Goal: Task Accomplishment & Management: Use online tool/utility

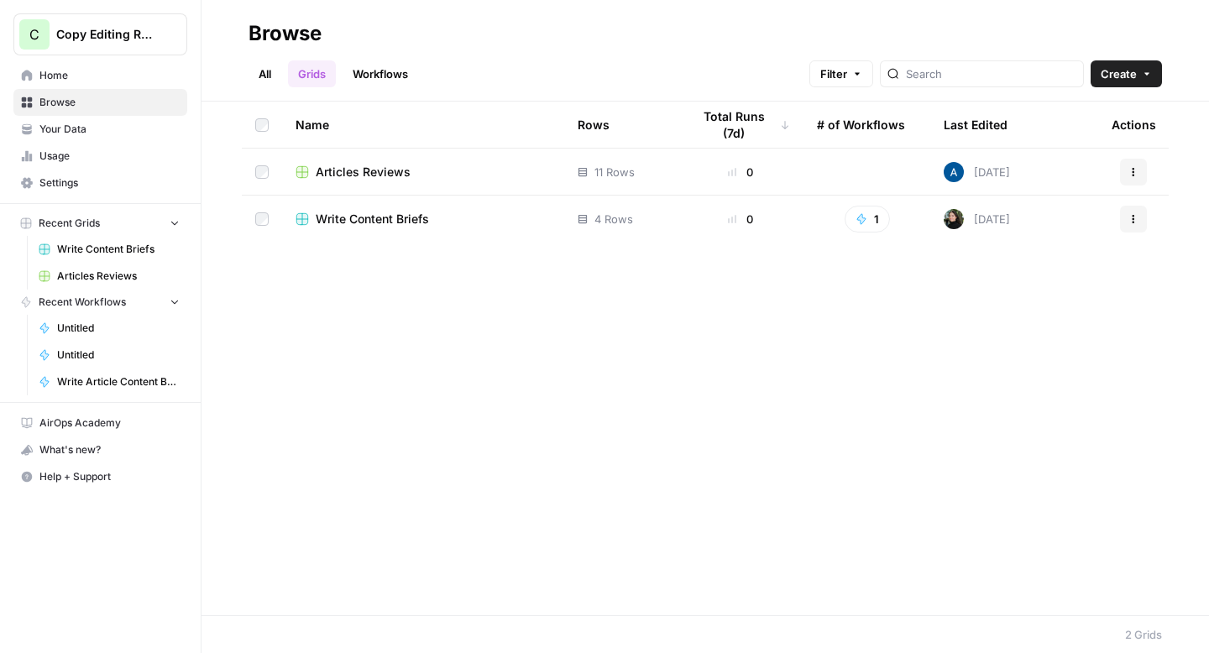
click at [132, 39] on span "Copy Editing Review" at bounding box center [107, 34] width 102 height 17
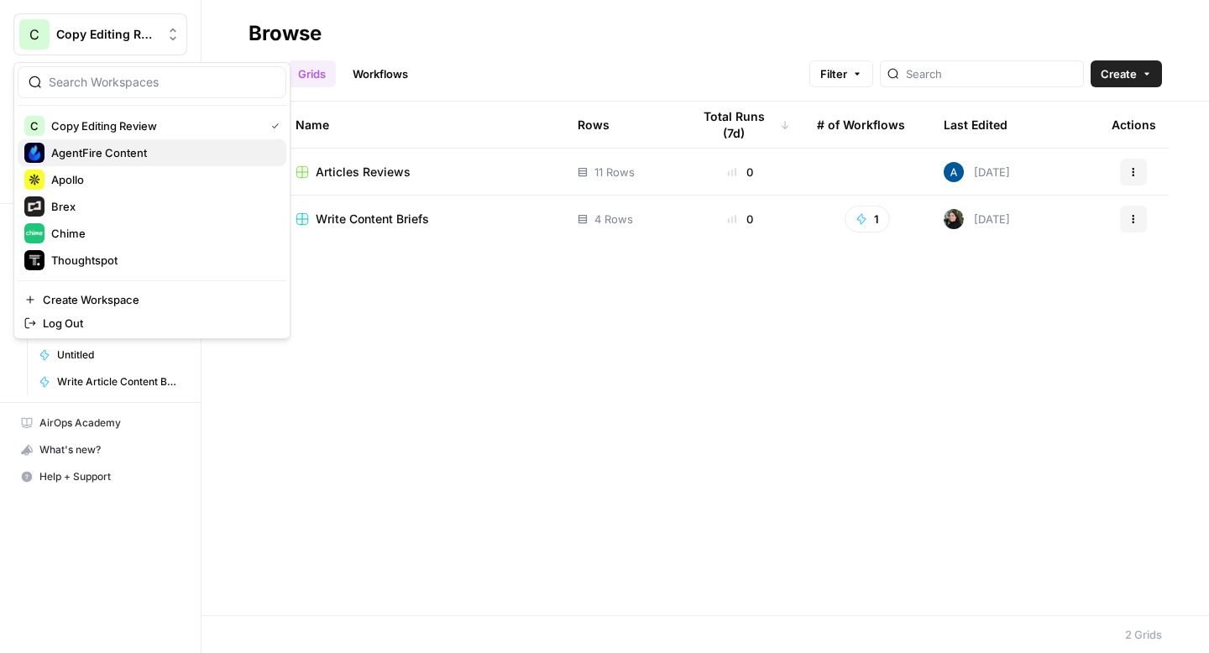
click at [123, 144] on span "AgentFire Content" at bounding box center [162, 152] width 222 height 17
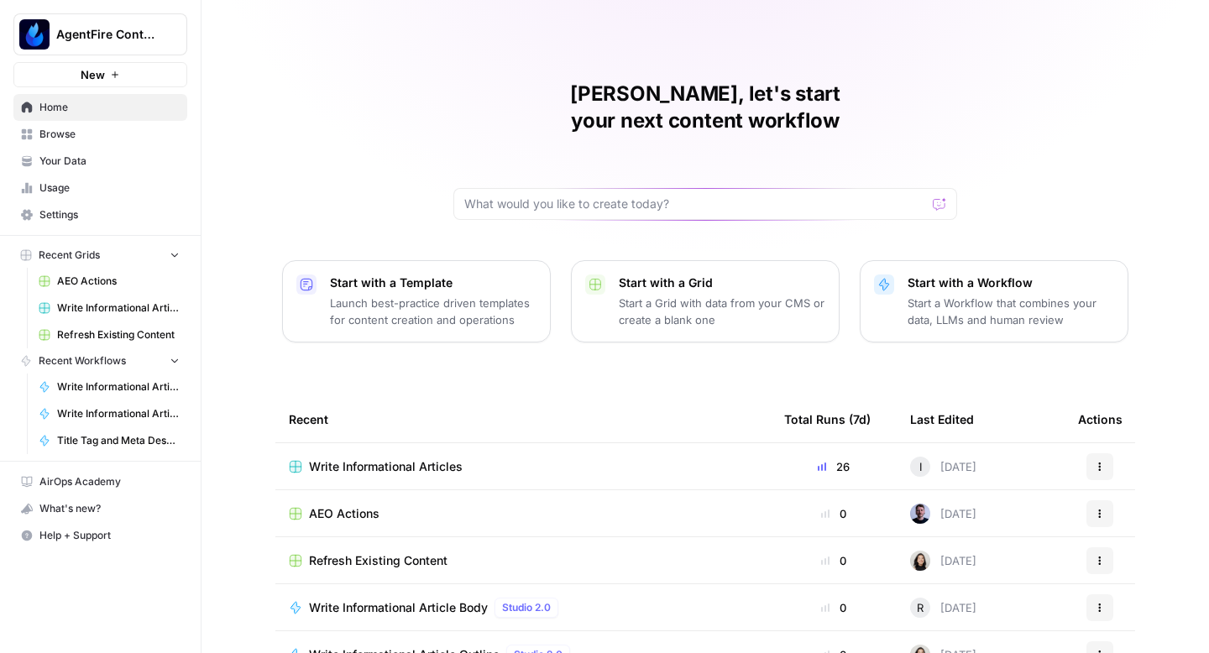
click at [390, 459] on span "Write Informational Articles" at bounding box center [386, 467] width 154 height 17
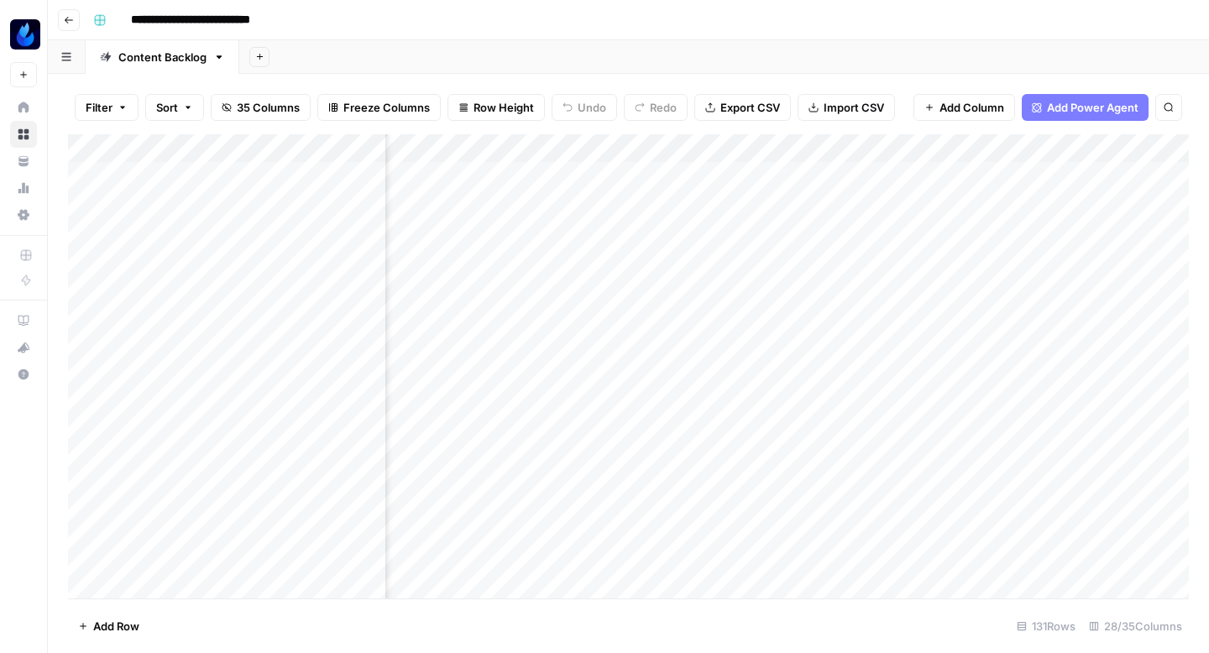
scroll to position [0, 2387]
click at [690, 213] on div "Add Column" at bounding box center [628, 366] width 1121 height 464
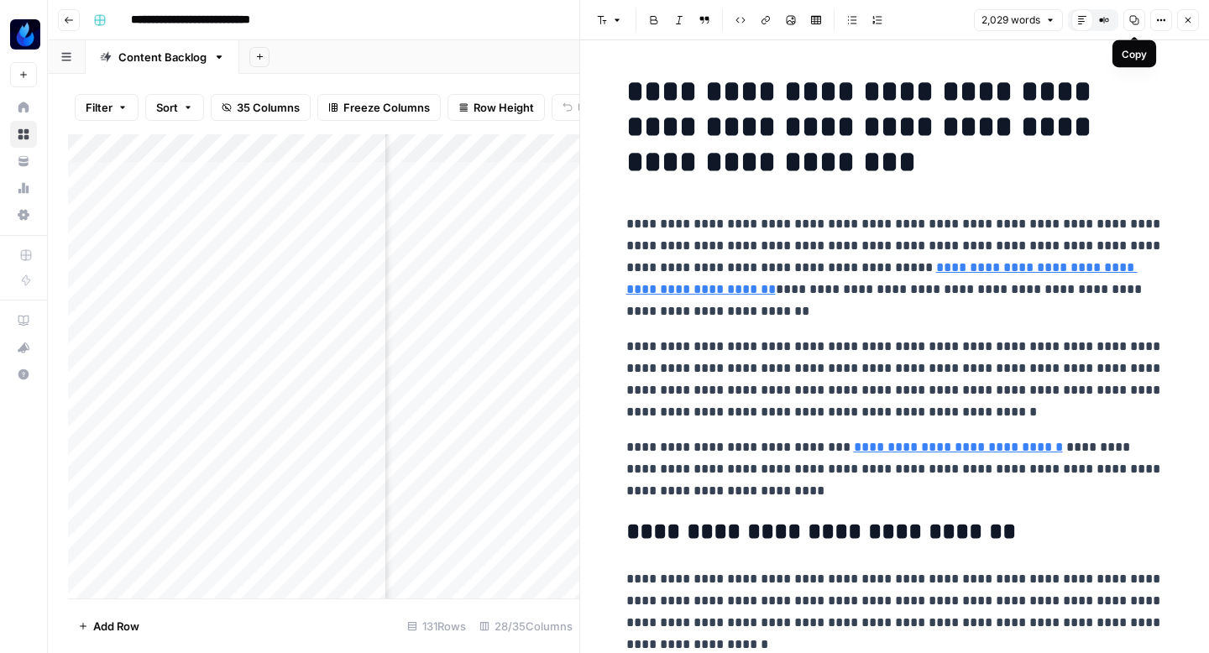
click at [1132, 22] on icon "button" at bounding box center [1134, 20] width 9 height 9
click at [252, 217] on div "Add Column" at bounding box center [323, 366] width 511 height 464
click at [1184, 18] on icon "button" at bounding box center [1188, 20] width 10 height 10
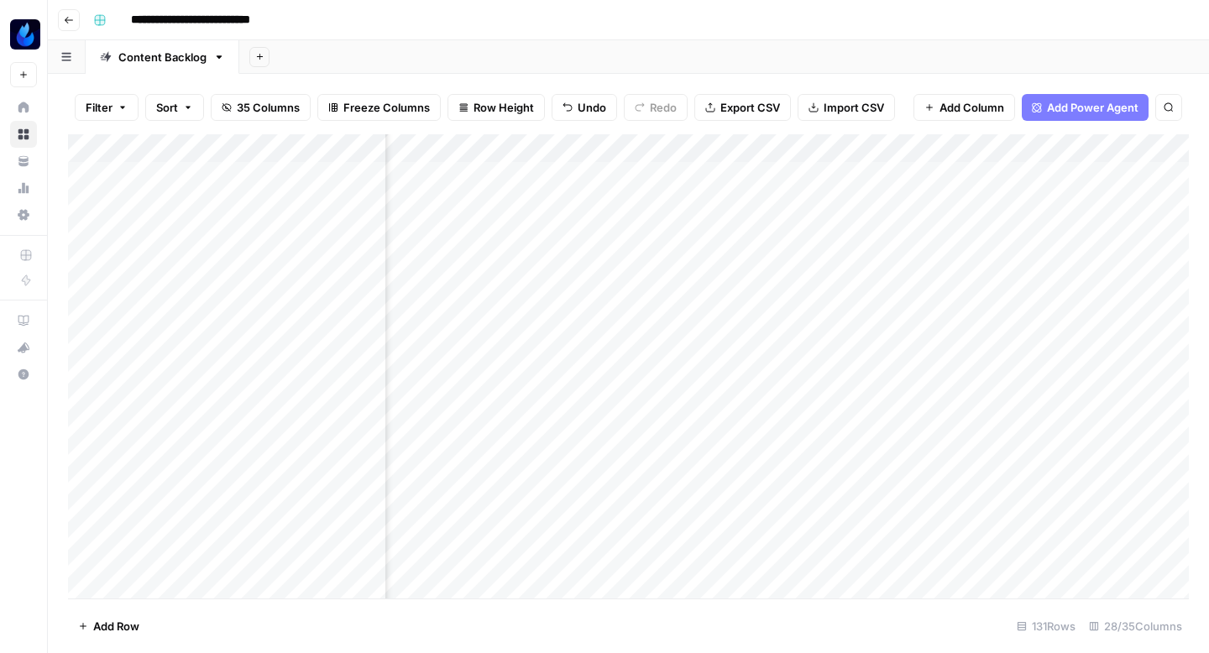
scroll to position [0, 3169]
click at [888, 217] on div "Add Column" at bounding box center [628, 366] width 1121 height 464
click at [501, 223] on div "Add Column" at bounding box center [628, 366] width 1121 height 464
type textarea "*"
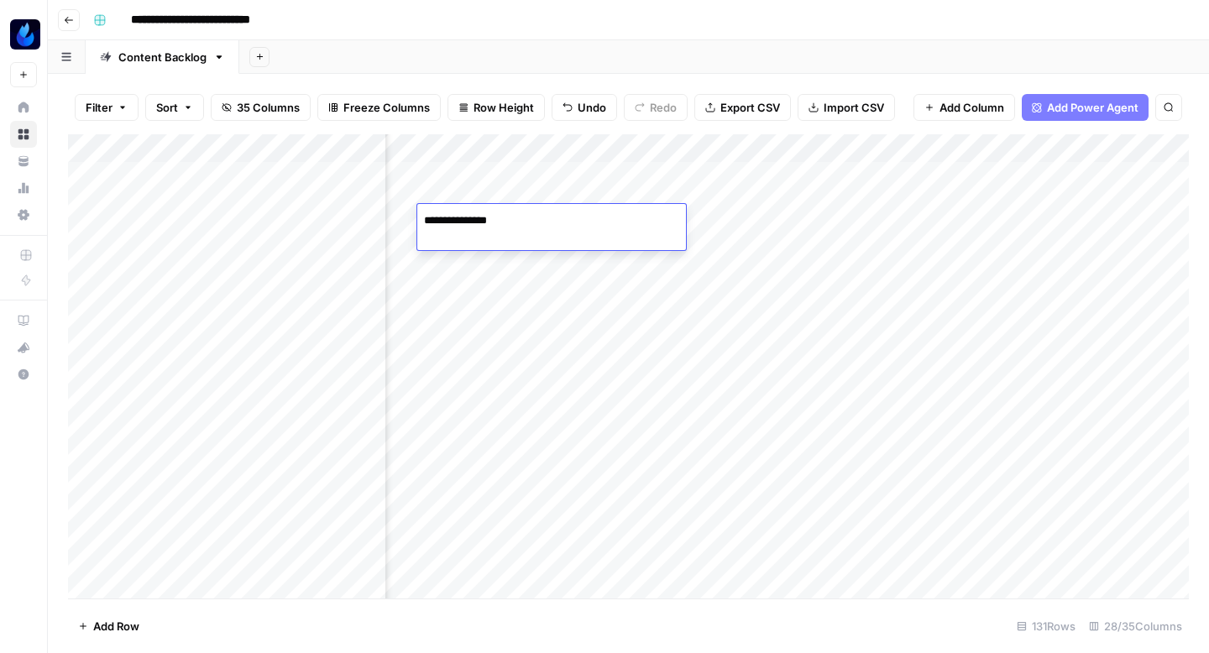
type textarea "**********"
click at [642, 217] on div "Add Column" at bounding box center [628, 366] width 1121 height 464
click at [575, 212] on div "Add Column" at bounding box center [628, 366] width 1121 height 464
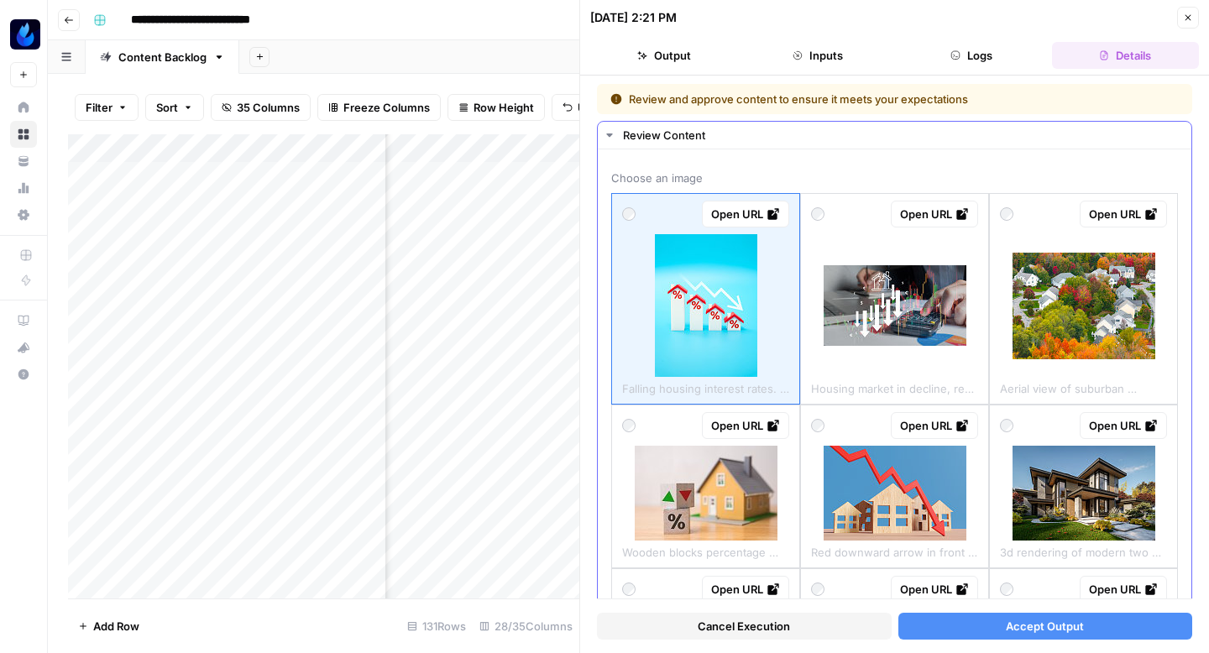
click at [1126, 306] on img at bounding box center [1084, 306] width 143 height 107
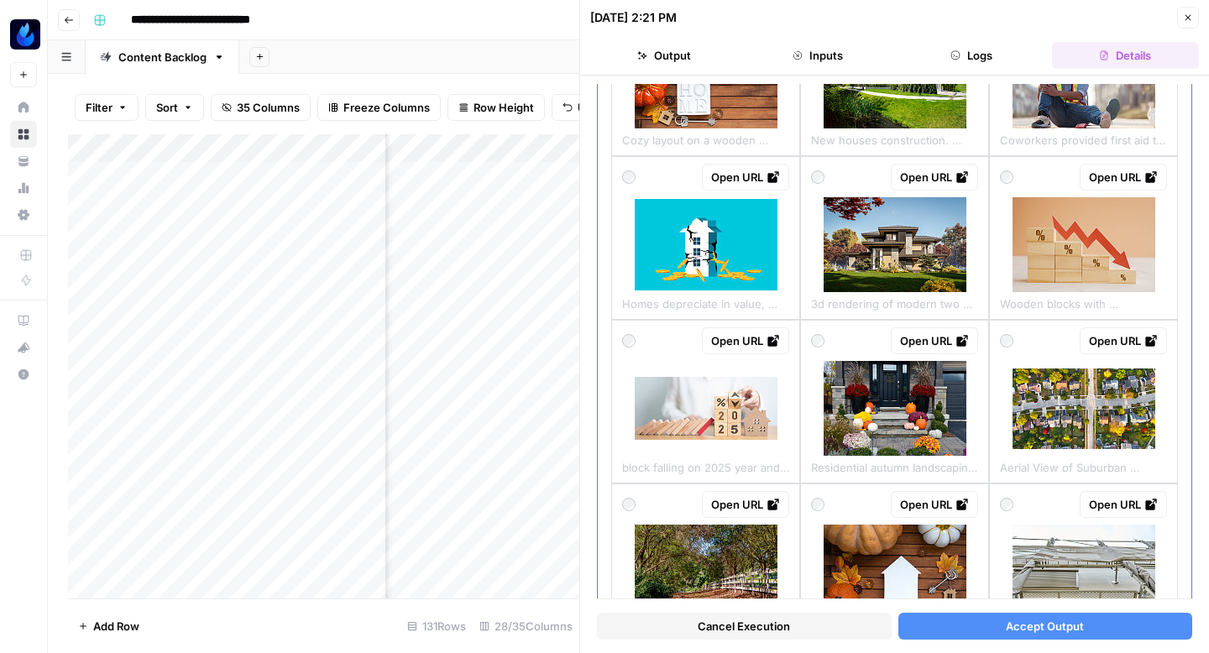
scroll to position [752, 0]
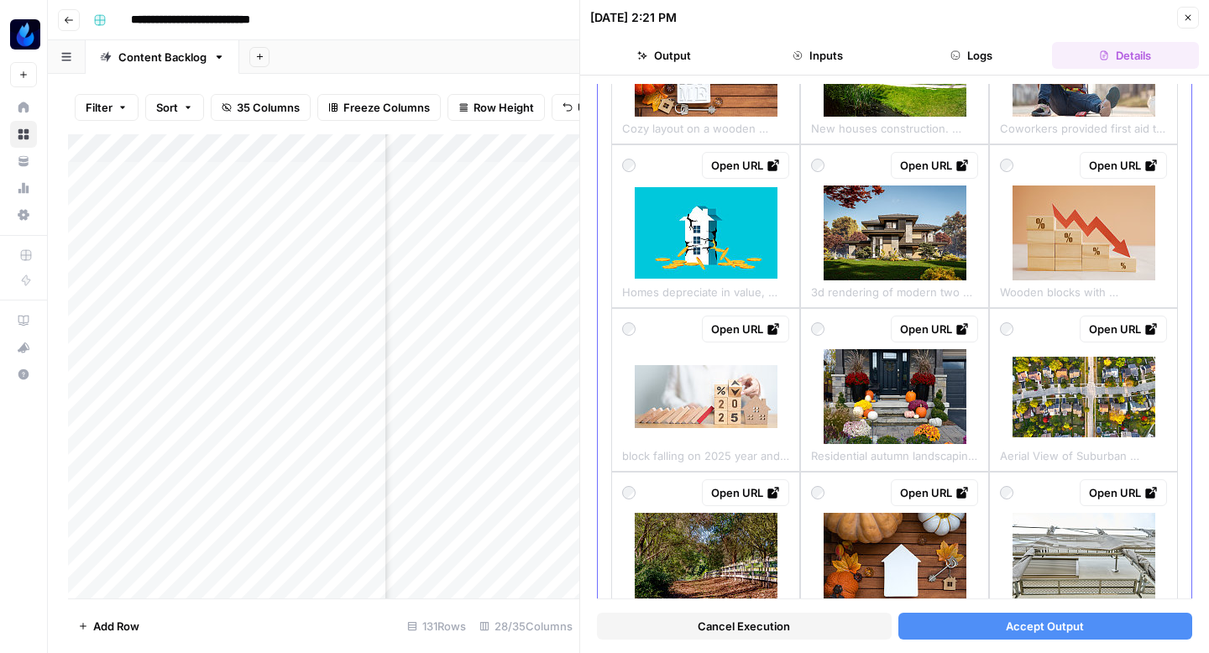
click at [878, 388] on img at bounding box center [895, 396] width 143 height 95
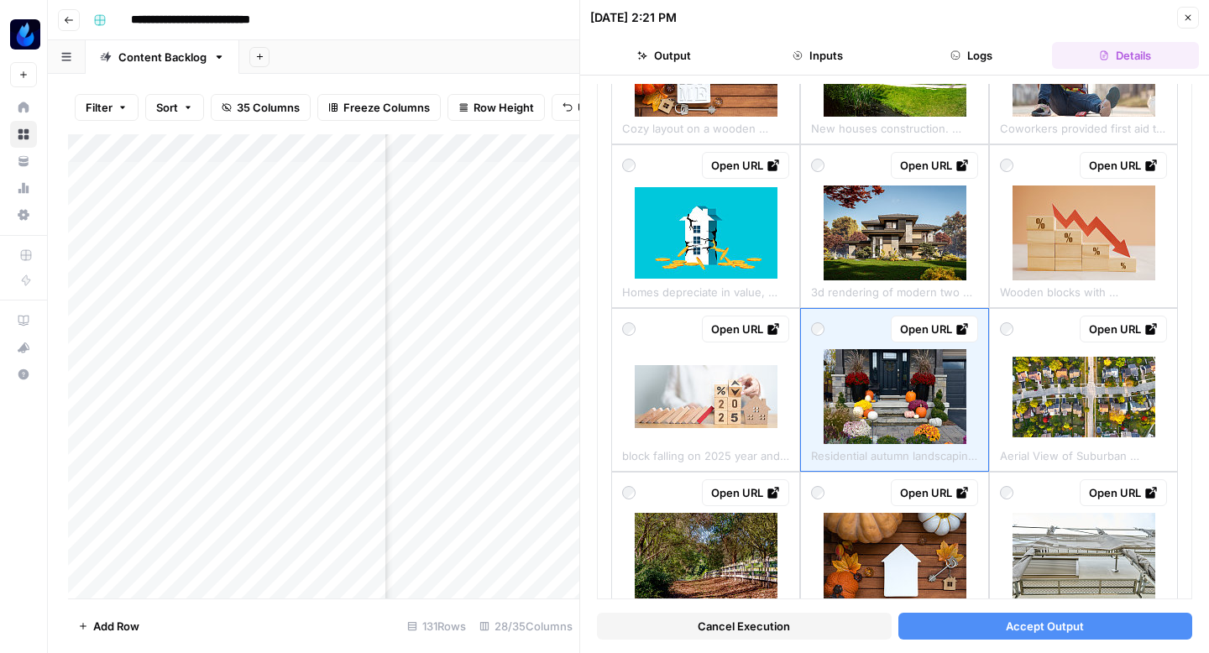
click at [980, 624] on button "Accept Output" at bounding box center [1046, 626] width 295 height 27
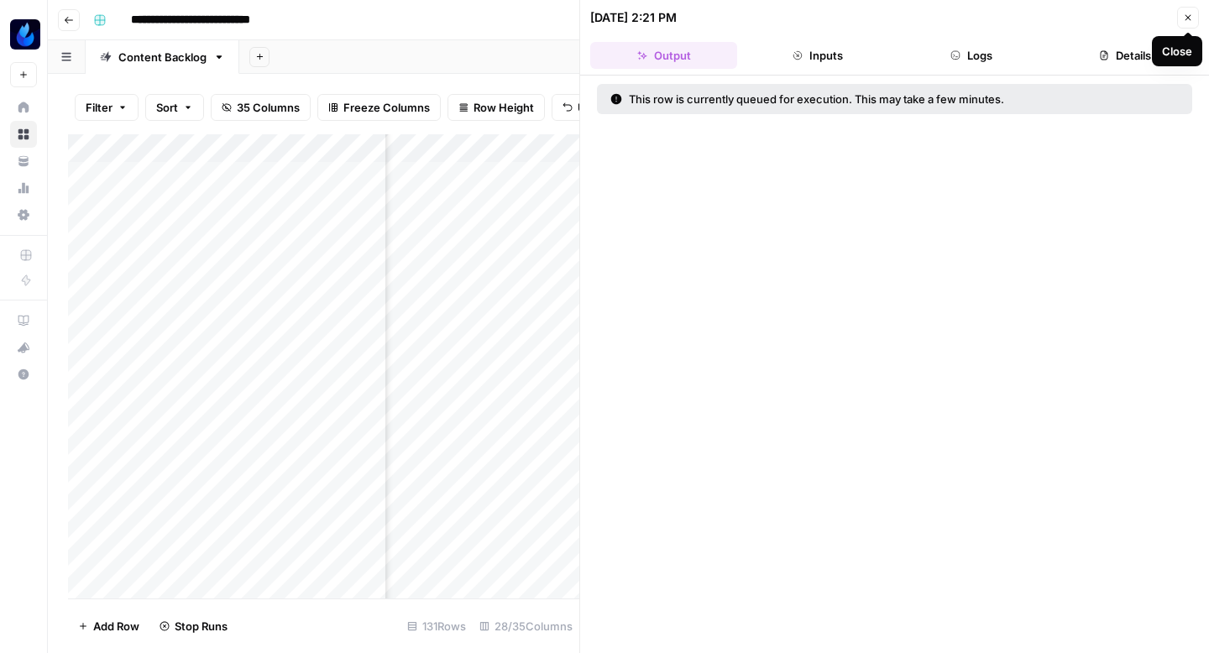
click at [1190, 16] on icon "button" at bounding box center [1188, 18] width 10 height 10
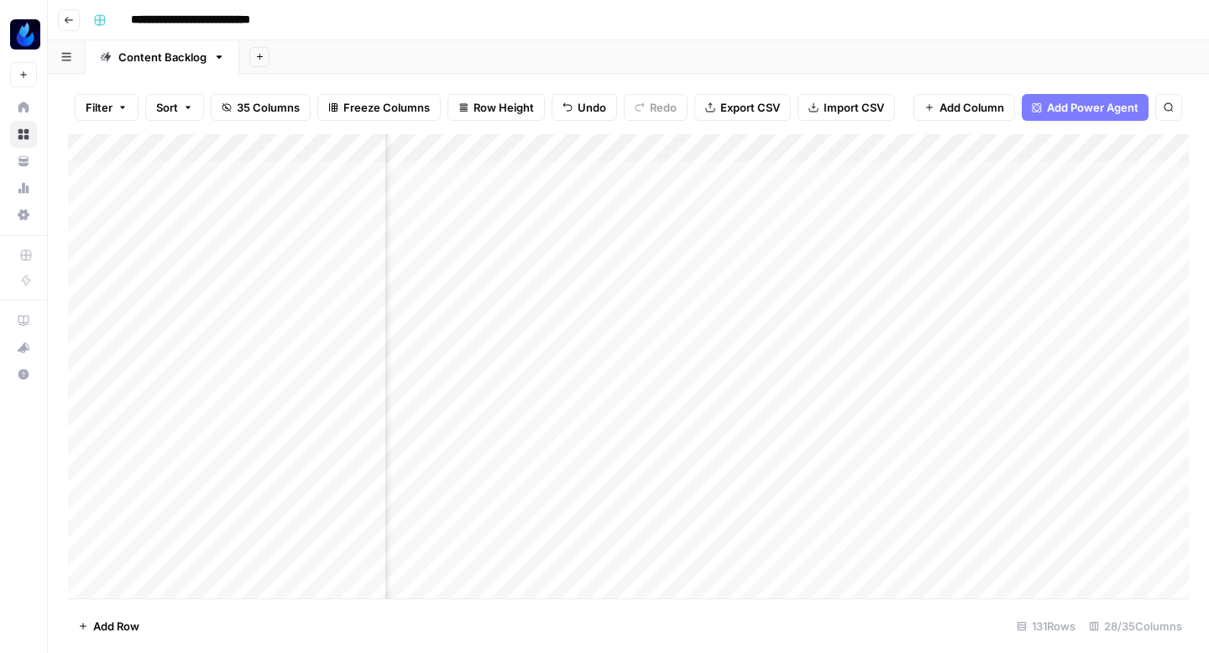
click at [721, 214] on div "Add Column" at bounding box center [628, 366] width 1121 height 464
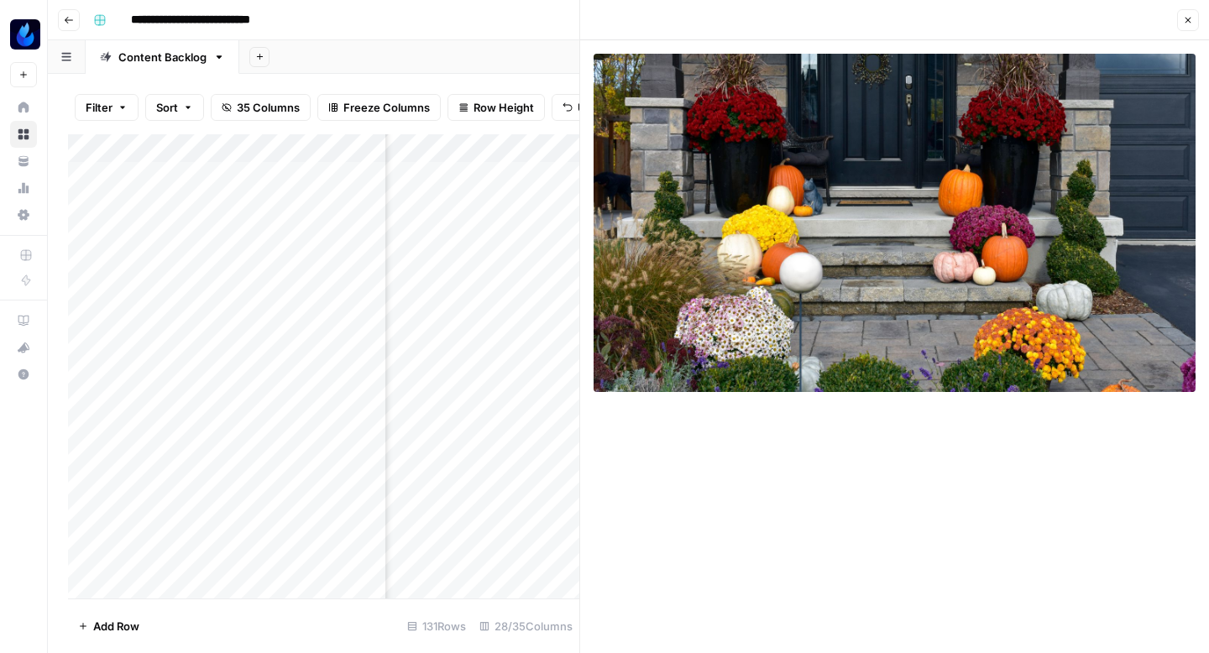
click at [1187, 24] on icon "button" at bounding box center [1188, 20] width 10 height 10
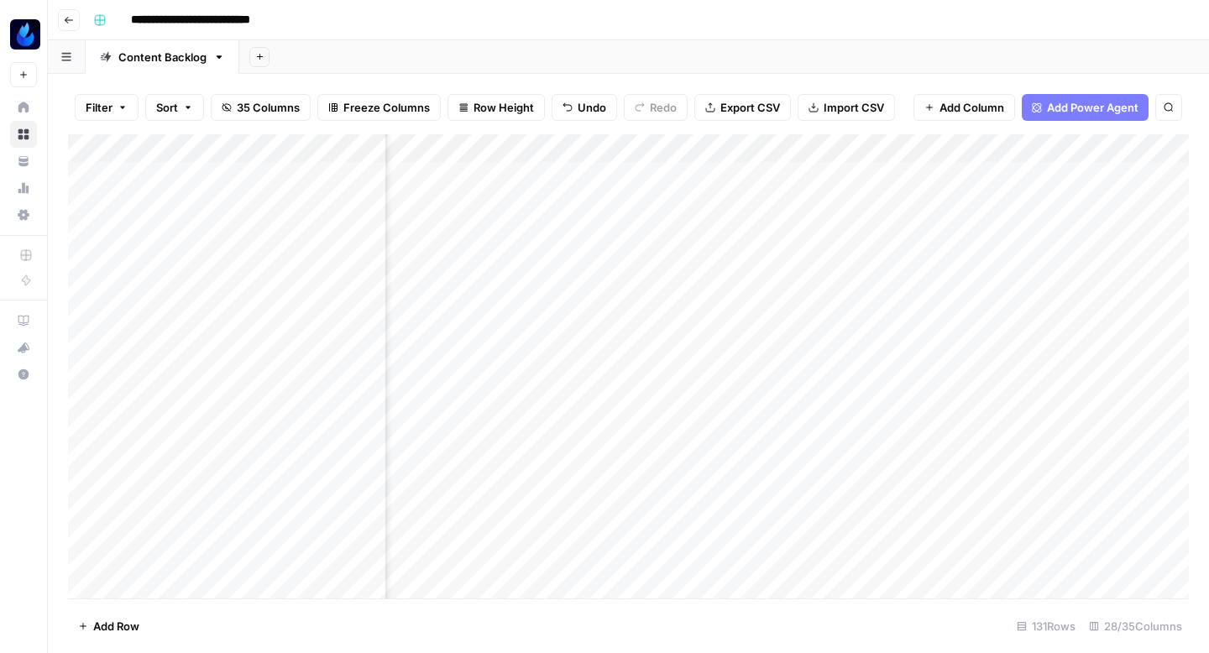
click at [778, 232] on div "Add Column" at bounding box center [628, 366] width 1121 height 464
click at [472, 214] on div "Add Column" at bounding box center [628, 366] width 1121 height 464
click at [520, 221] on div "Add Column" at bounding box center [628, 366] width 1121 height 464
click at [520, 221] on textarea "**********" at bounding box center [573, 221] width 269 height 24
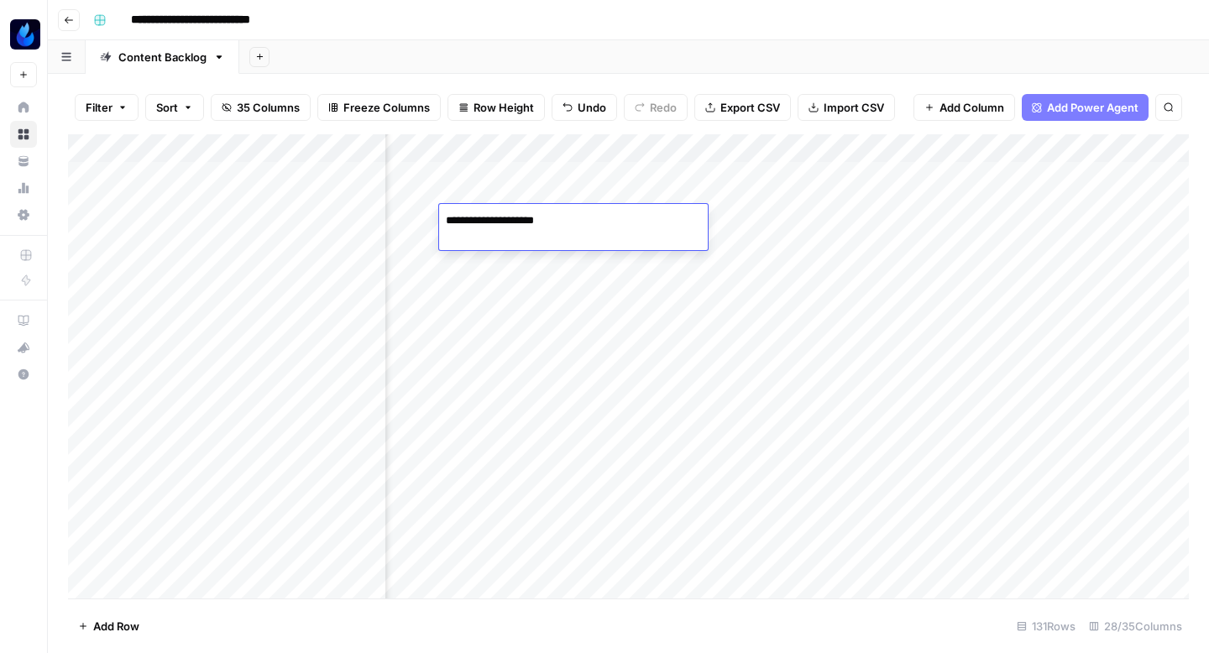
type textarea "**********"
click at [724, 215] on div "Add Column" at bounding box center [628, 366] width 1121 height 464
click at [727, 217] on div "Add Column" at bounding box center [628, 366] width 1121 height 464
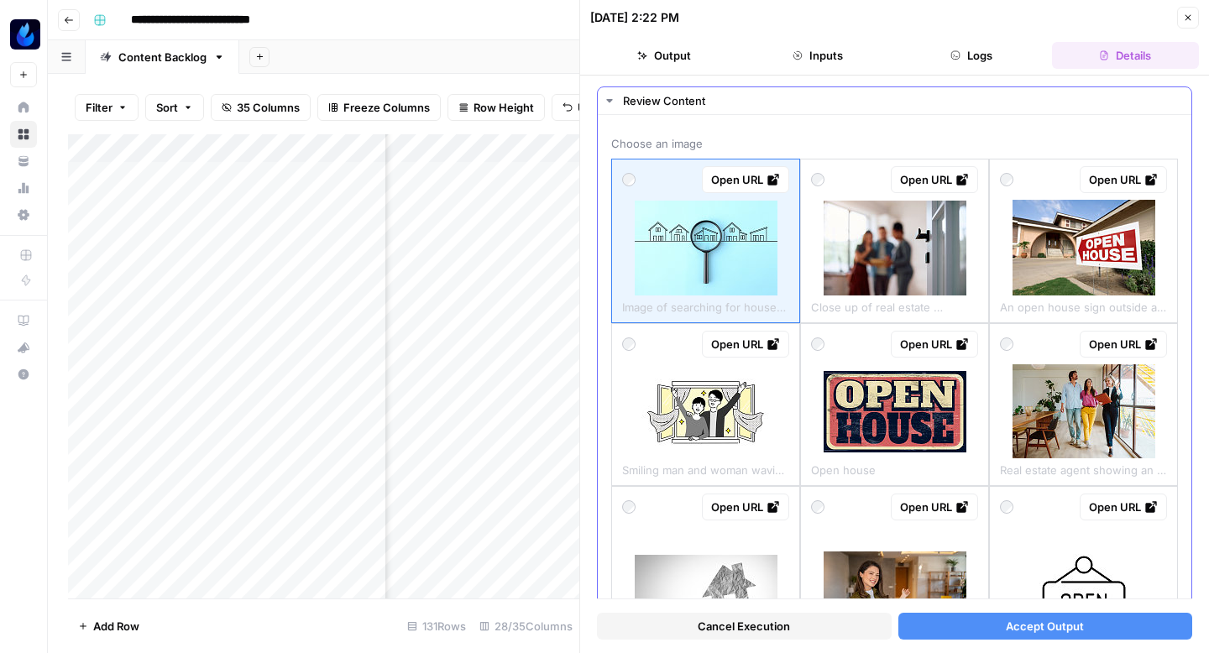
scroll to position [35, 0]
click at [756, 299] on span "Image of searching for houses and real estate with a magnifying glass" at bounding box center [705, 305] width 167 height 20
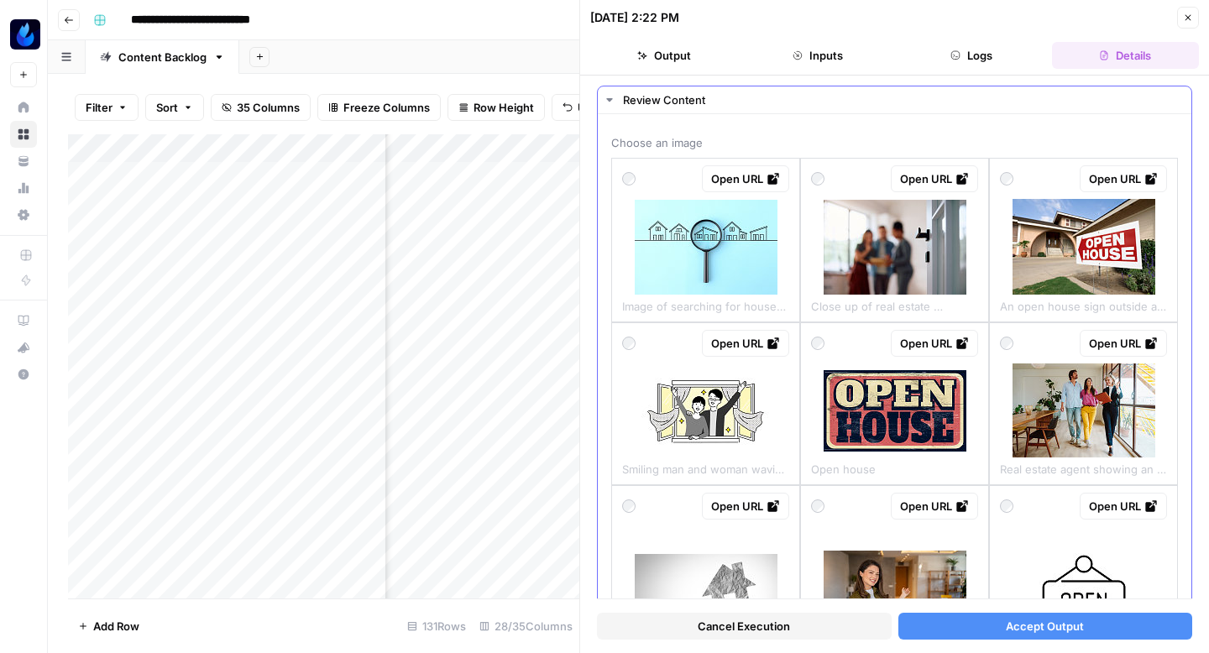
click at [757, 278] on img at bounding box center [706, 247] width 143 height 95
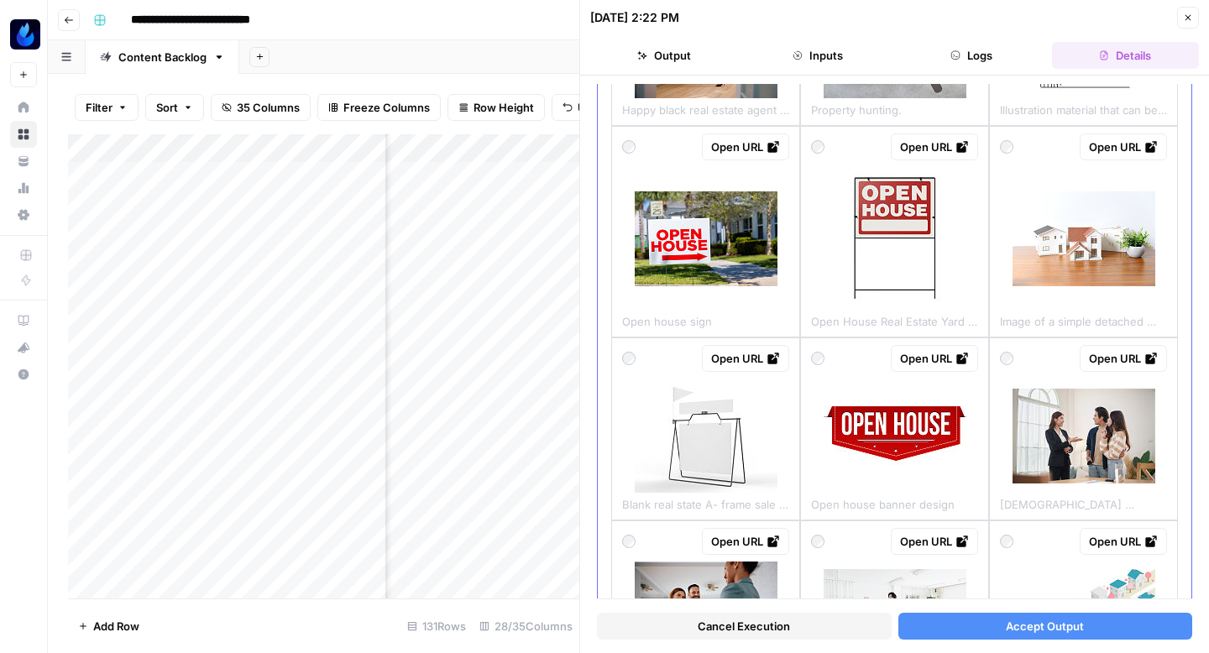
scroll to position [797, 0]
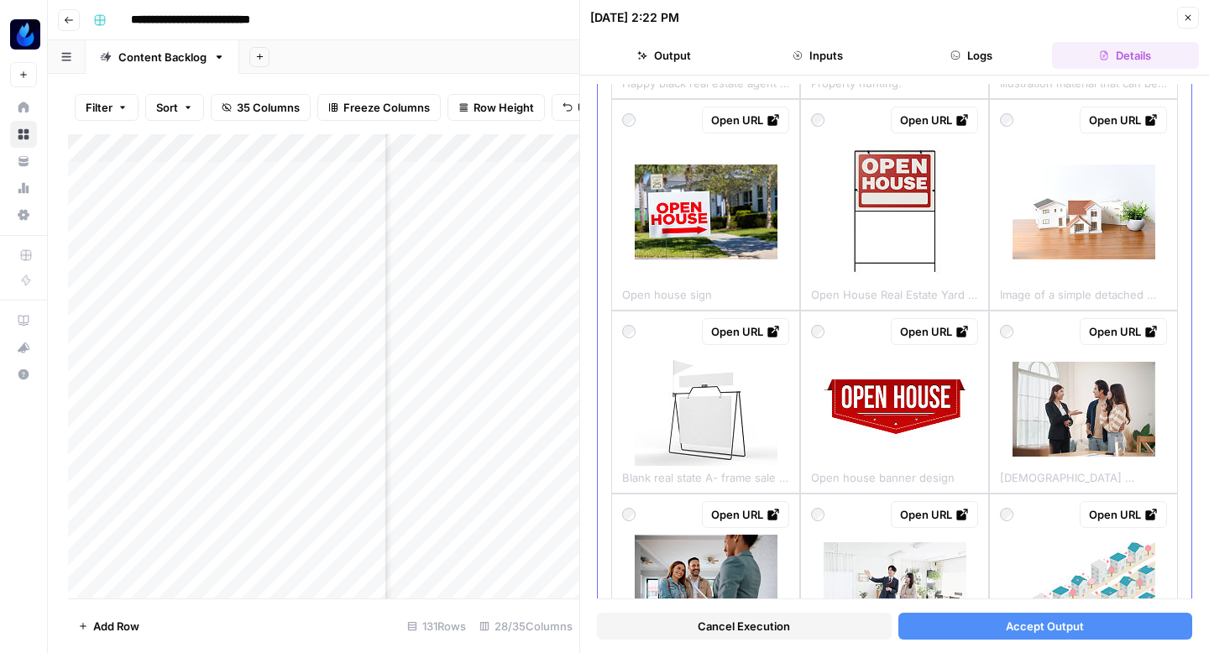
click at [1058, 424] on img at bounding box center [1084, 409] width 143 height 95
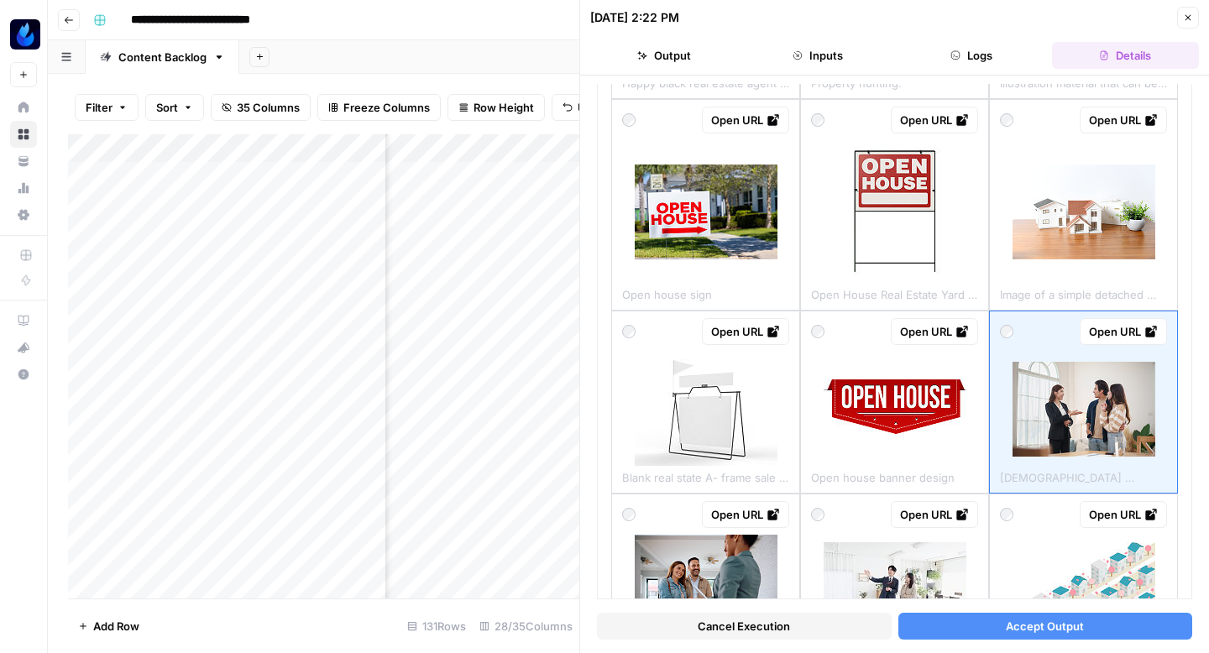
click at [972, 622] on button "Accept Output" at bounding box center [1046, 626] width 295 height 27
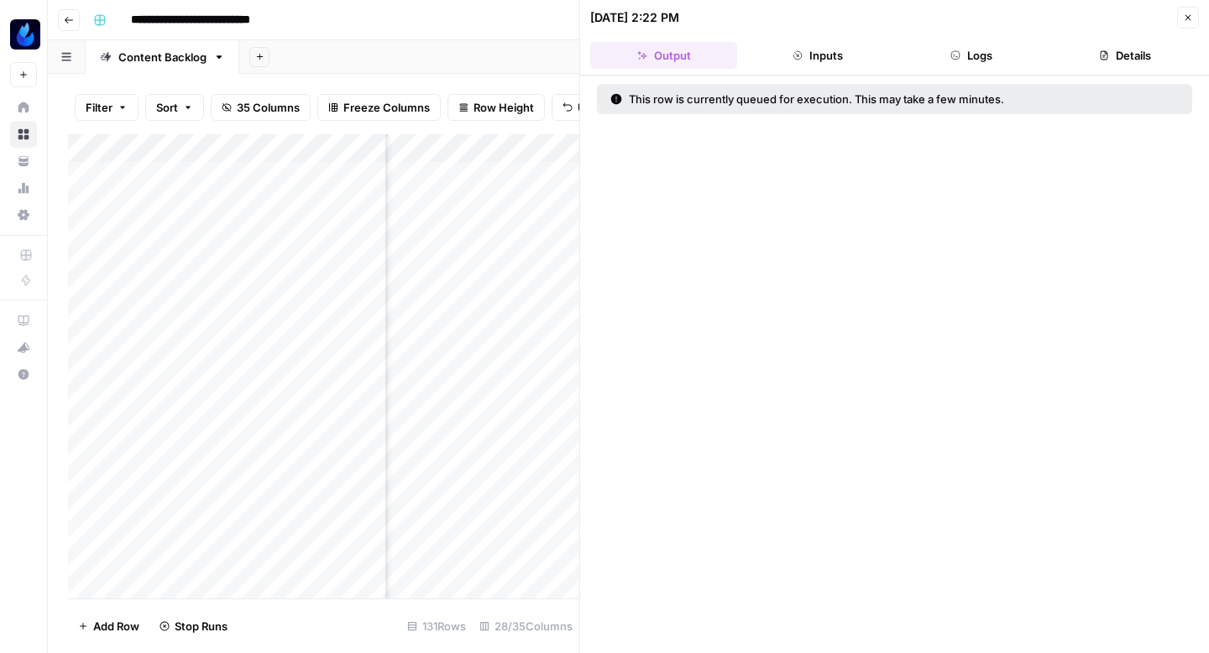
click at [1182, 23] on button "Close" at bounding box center [1188, 18] width 22 height 22
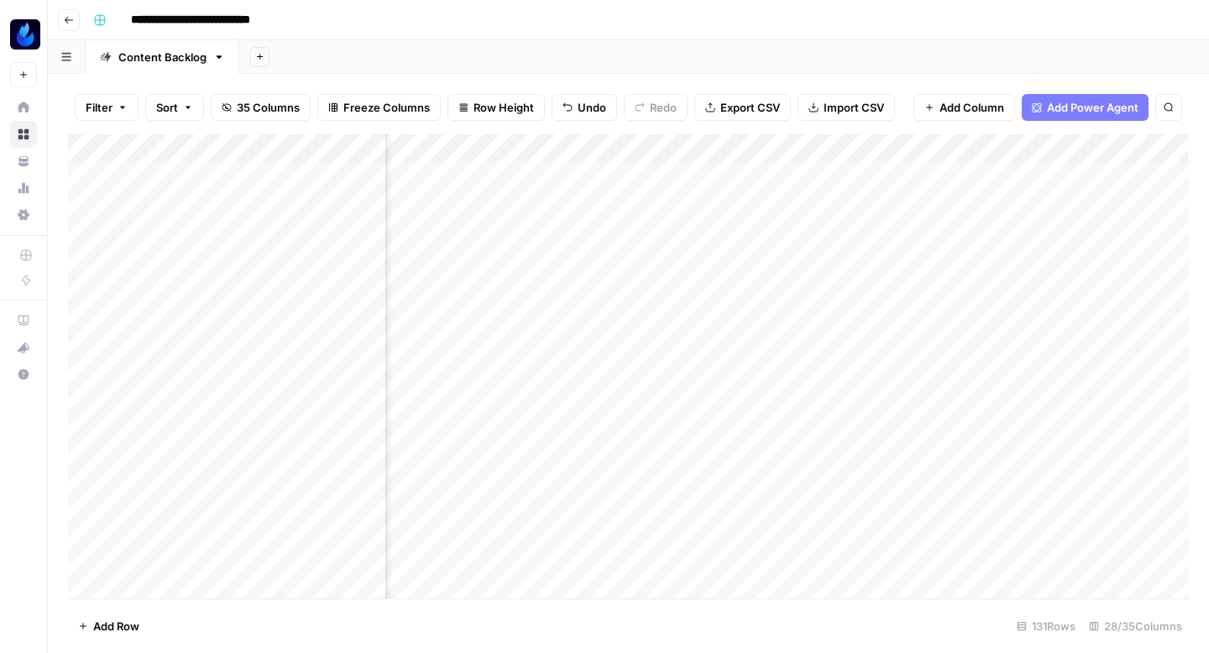
scroll to position [0, 2742]
click at [790, 216] on div "Add Column" at bounding box center [628, 366] width 1121 height 464
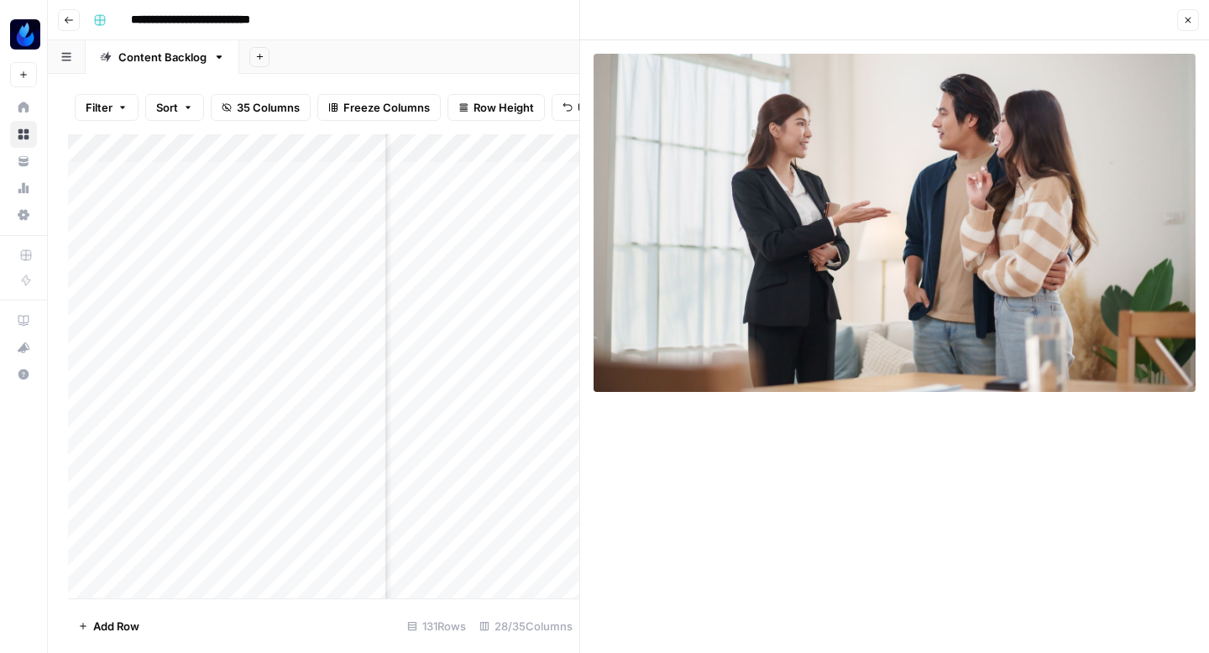
click at [1188, 16] on icon "button" at bounding box center [1188, 20] width 10 height 10
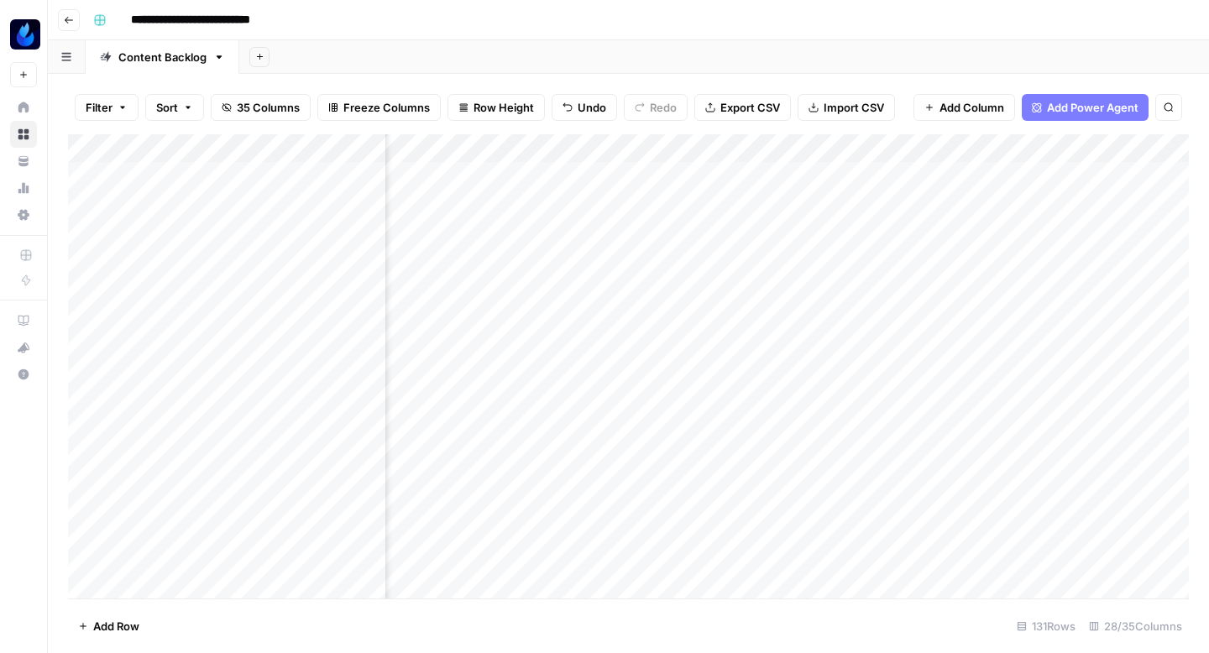
scroll to position [0, 2657]
click at [721, 216] on div "Add Column" at bounding box center [628, 366] width 1121 height 464
click at [721, 217] on div "Add Column" at bounding box center [628, 366] width 1121 height 464
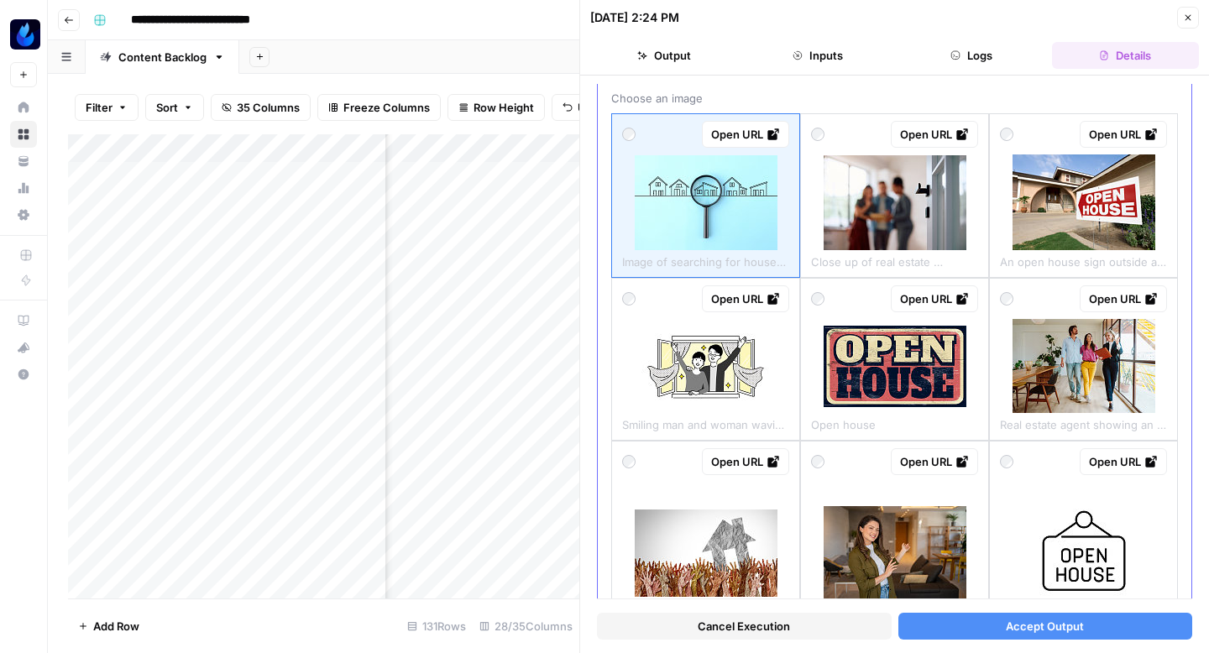
scroll to position [82, 0]
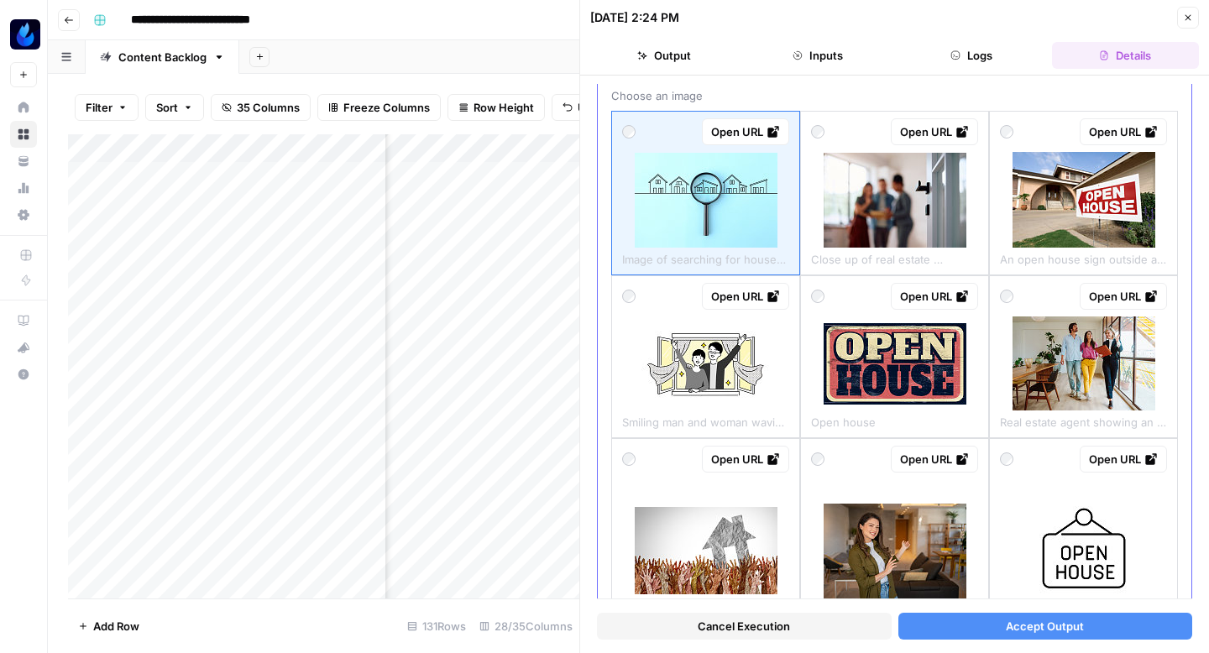
click at [749, 224] on img at bounding box center [706, 200] width 143 height 95
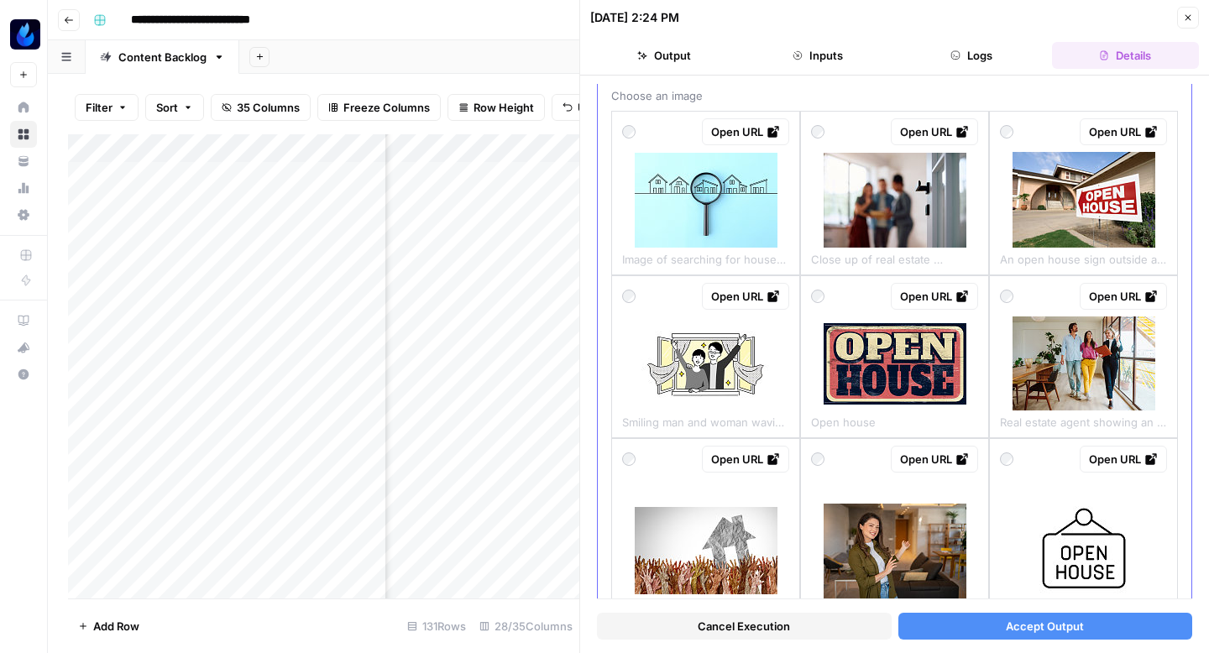
click at [737, 221] on img at bounding box center [706, 200] width 143 height 95
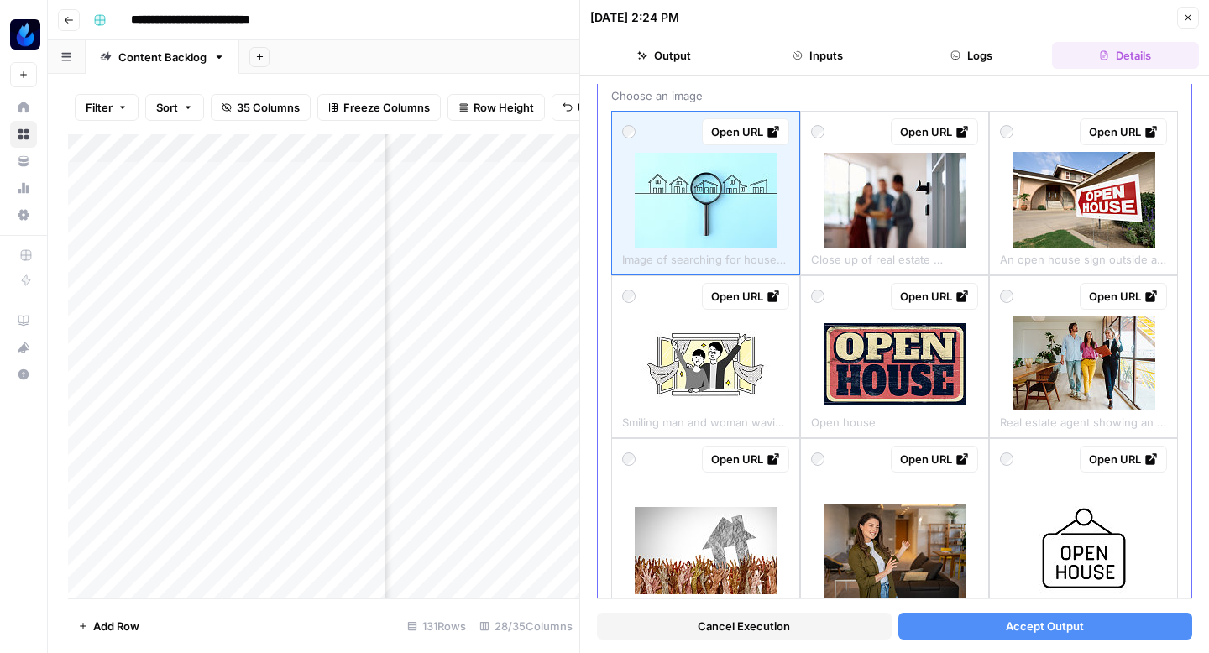
click at [1105, 345] on img at bounding box center [1084, 364] width 143 height 94
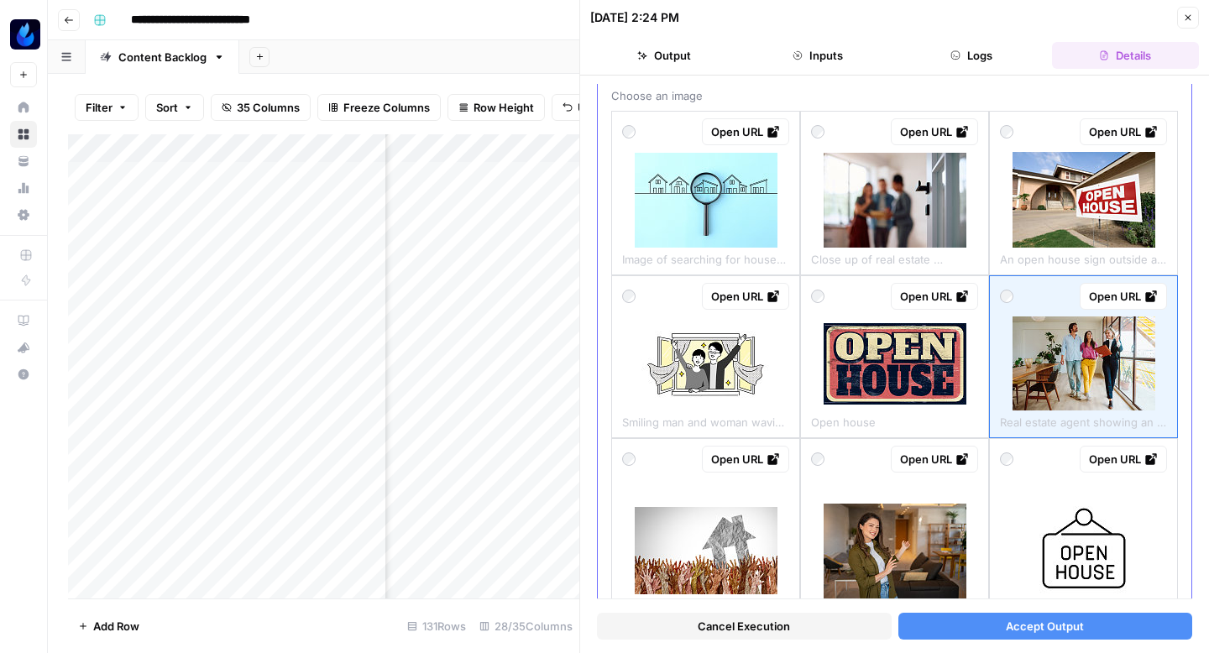
click at [728, 244] on img at bounding box center [706, 200] width 143 height 95
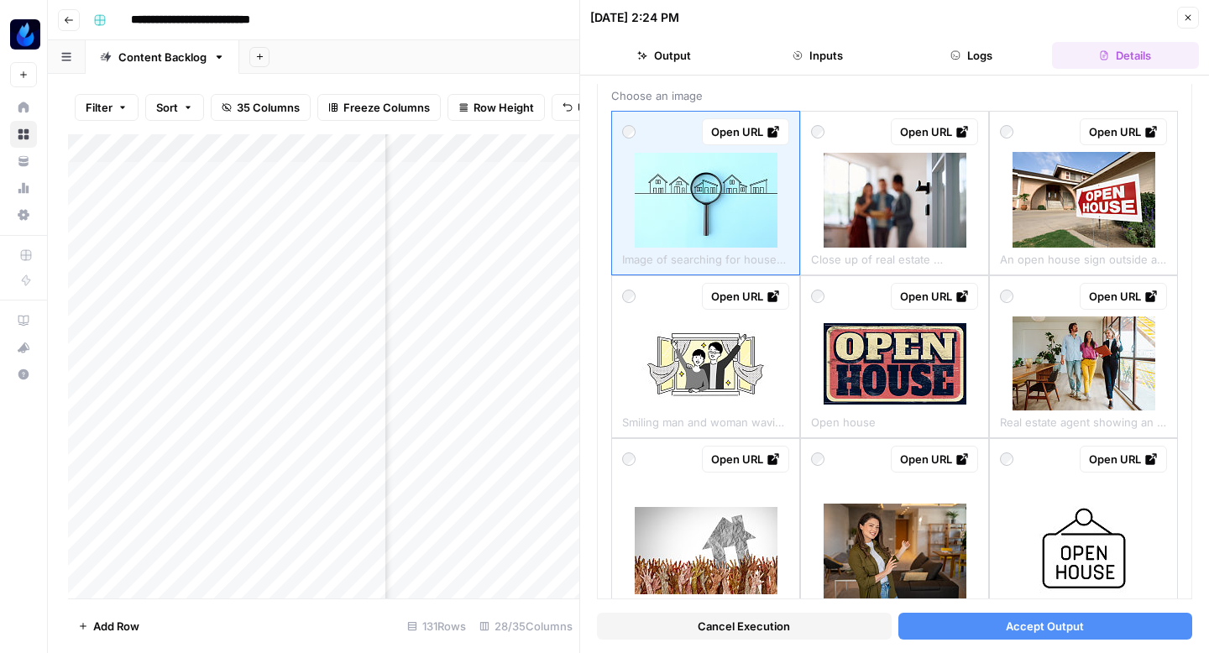
click at [928, 616] on button "Accept Output" at bounding box center [1046, 626] width 295 height 27
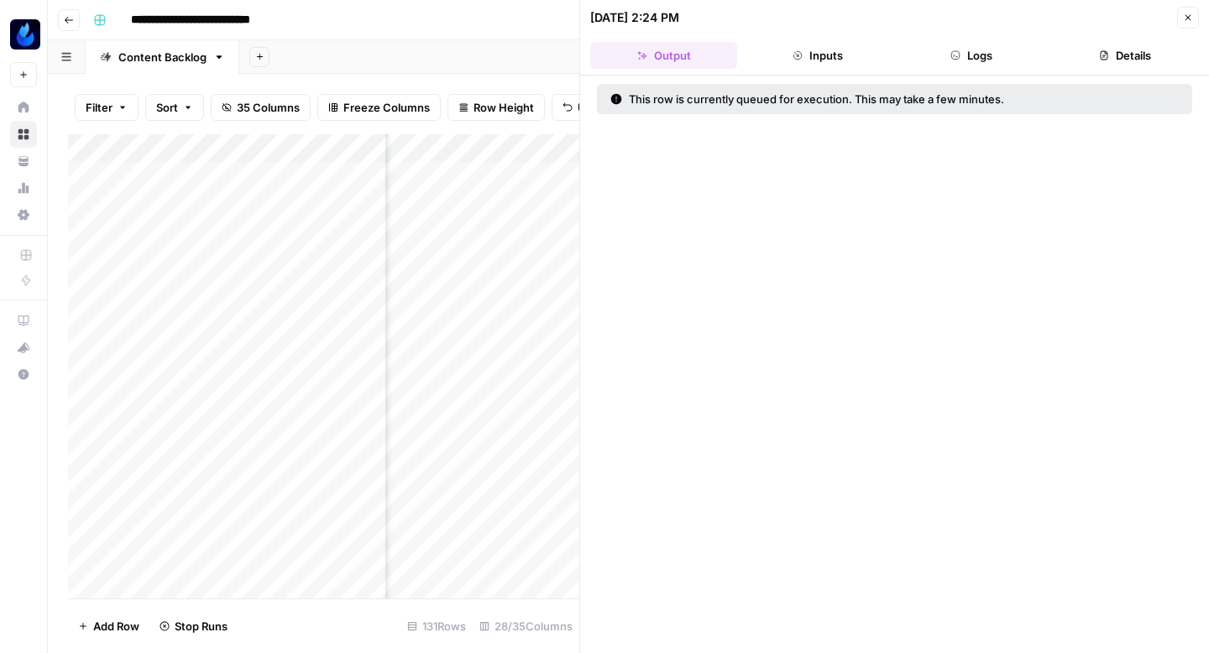
click at [1183, 19] on icon "button" at bounding box center [1188, 18] width 10 height 10
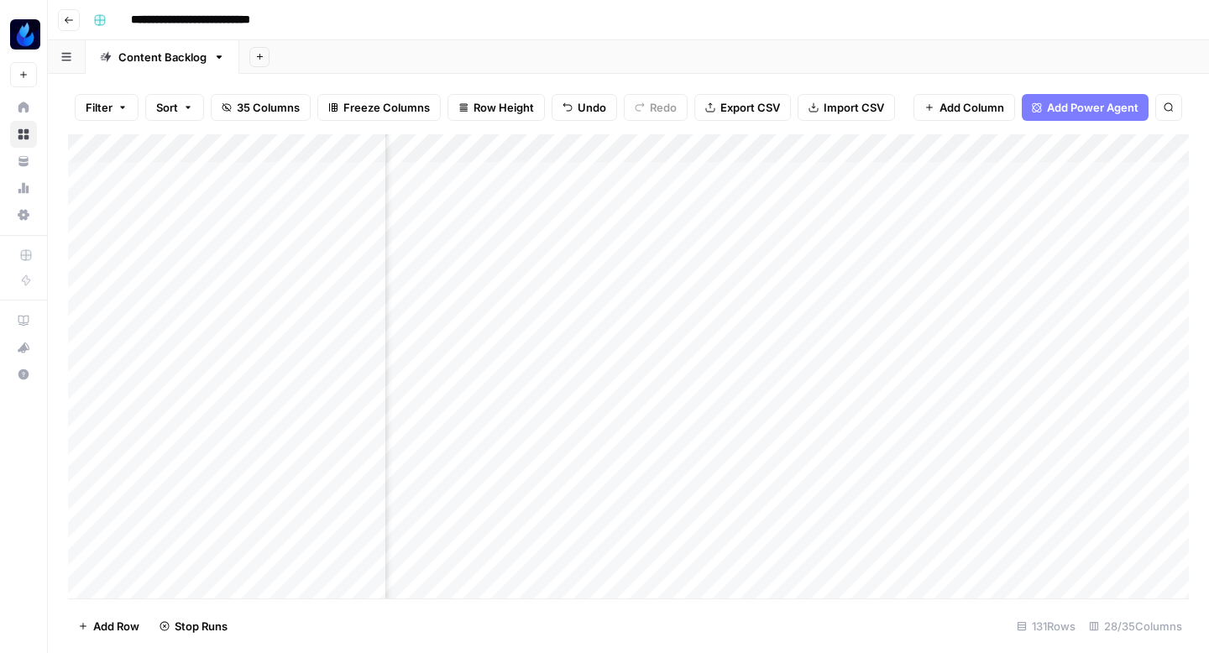
scroll to position [0, 2807]
click at [725, 214] on div "Add Column" at bounding box center [628, 366] width 1121 height 464
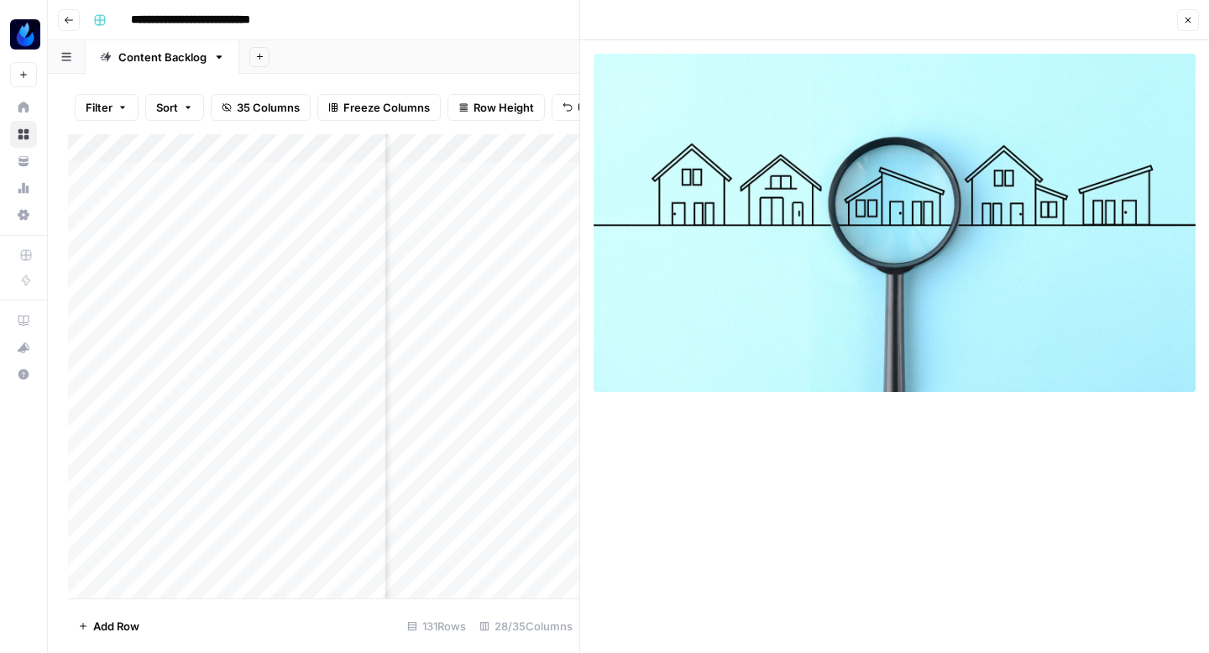
click at [1182, 10] on button "Close" at bounding box center [1188, 20] width 22 height 22
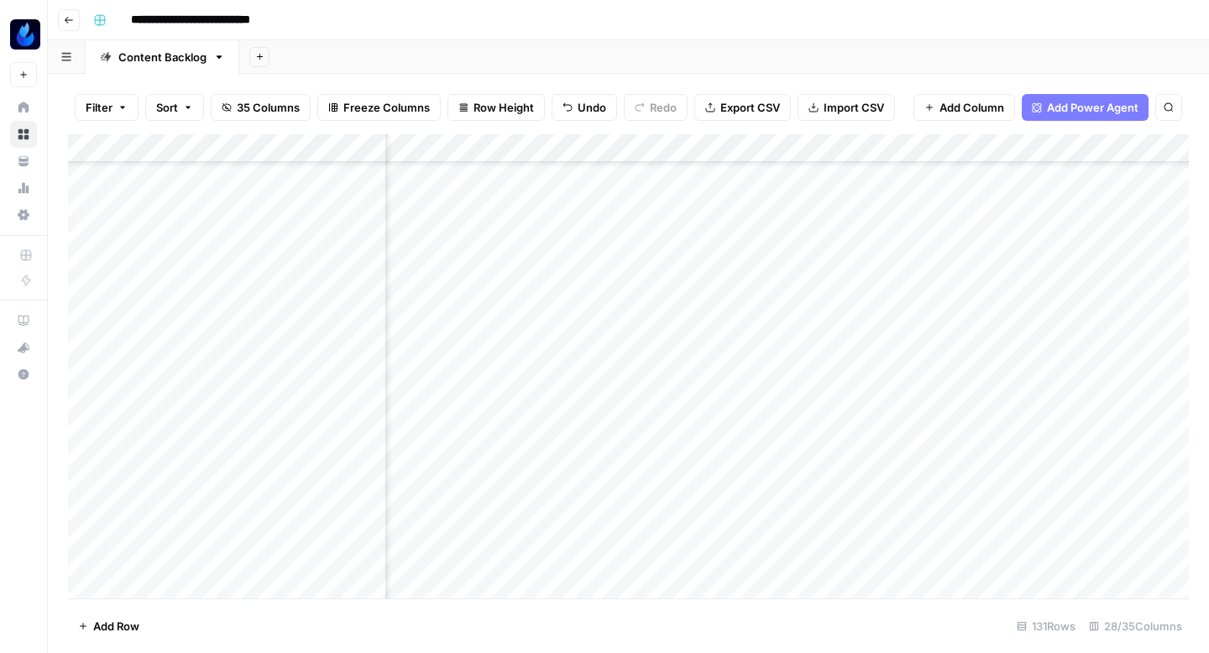
scroll to position [923, 2785]
click at [819, 254] on div "Add Column" at bounding box center [628, 366] width 1121 height 464
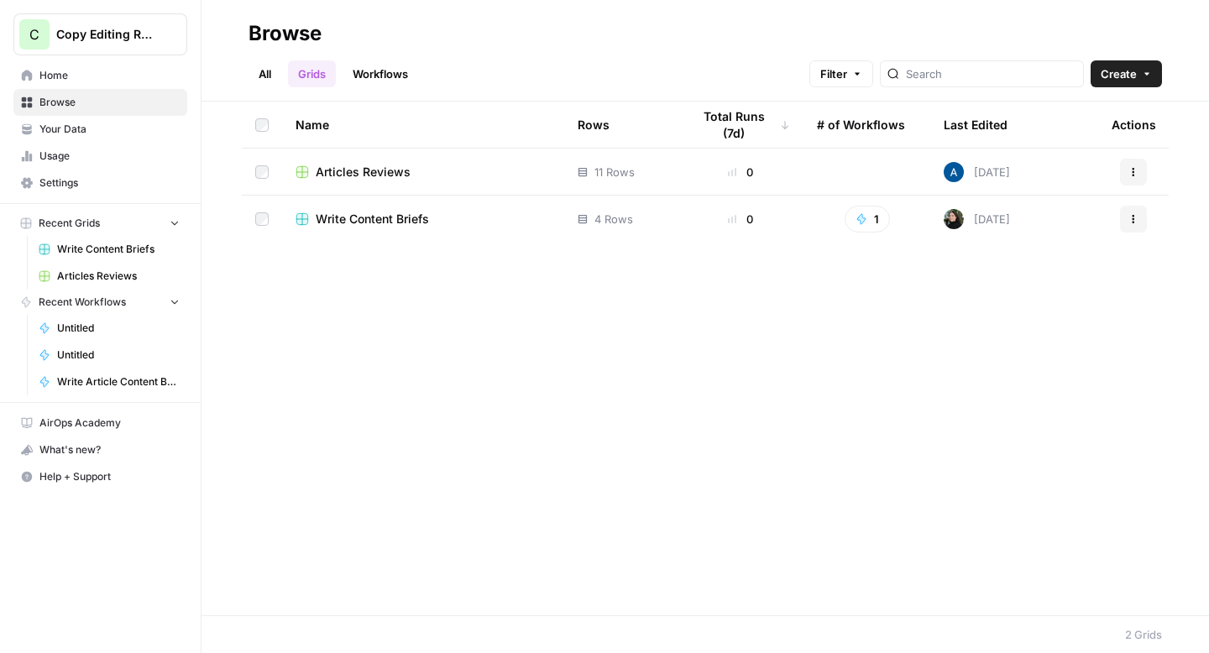
click at [106, 33] on span "Copy Editing Review" at bounding box center [107, 34] width 102 height 17
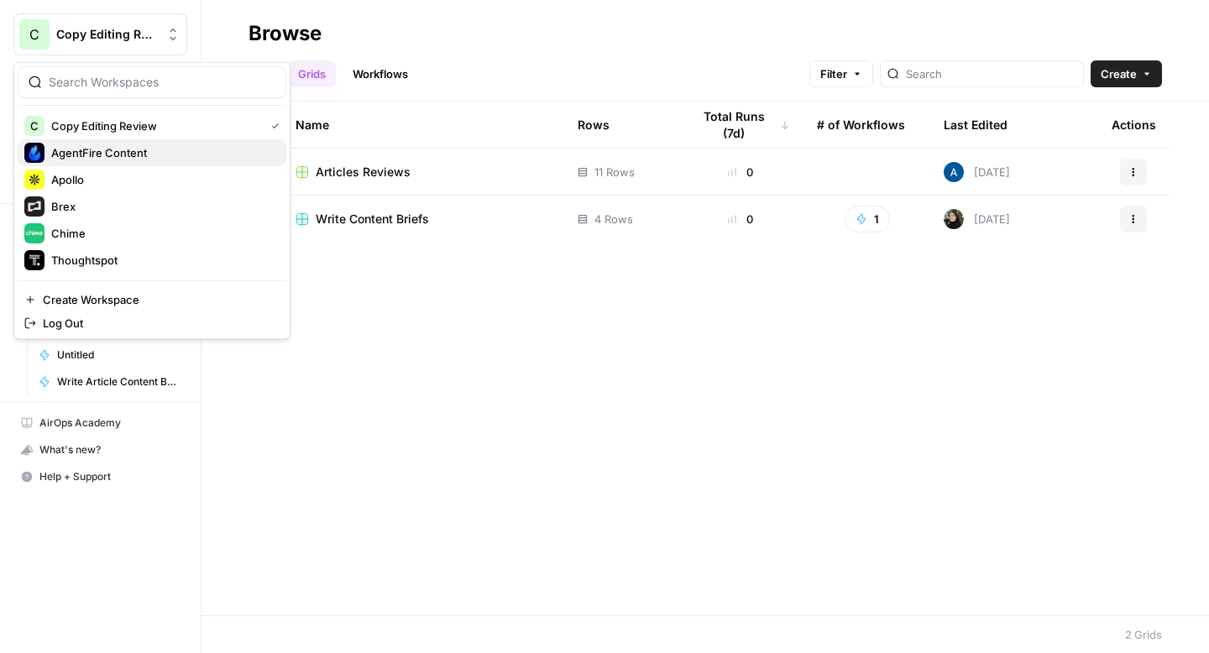
click at [91, 149] on span "AgentFire Content" at bounding box center [162, 152] width 222 height 17
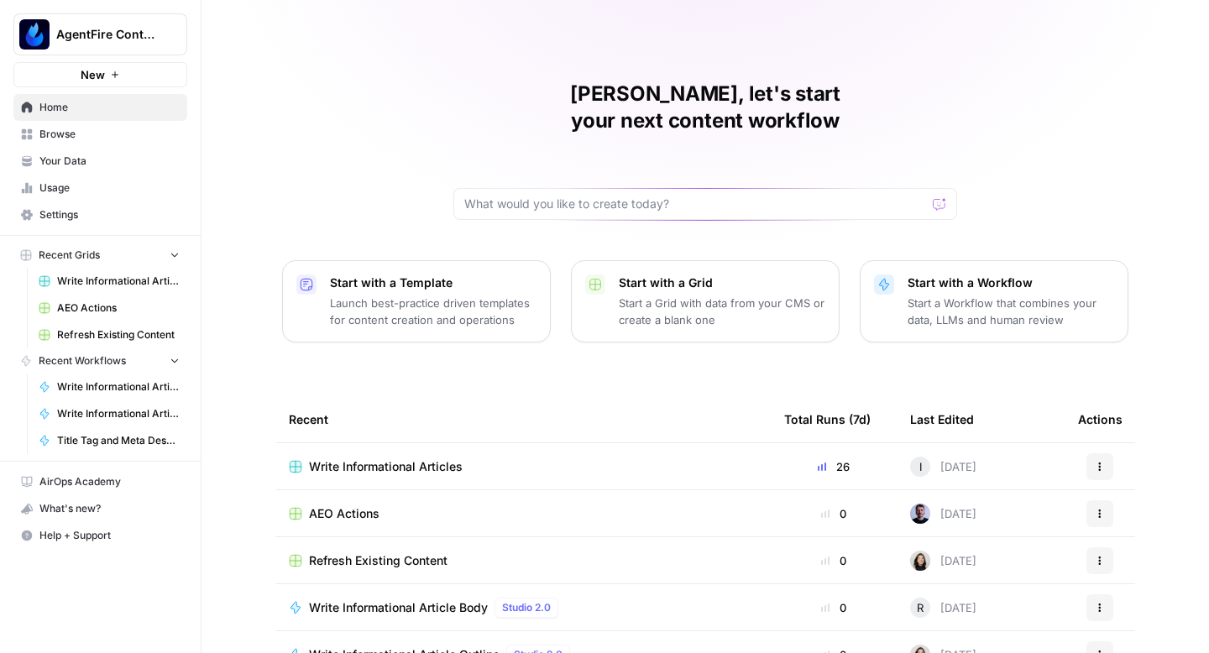
click at [94, 134] on span "Browse" at bounding box center [109, 134] width 140 height 15
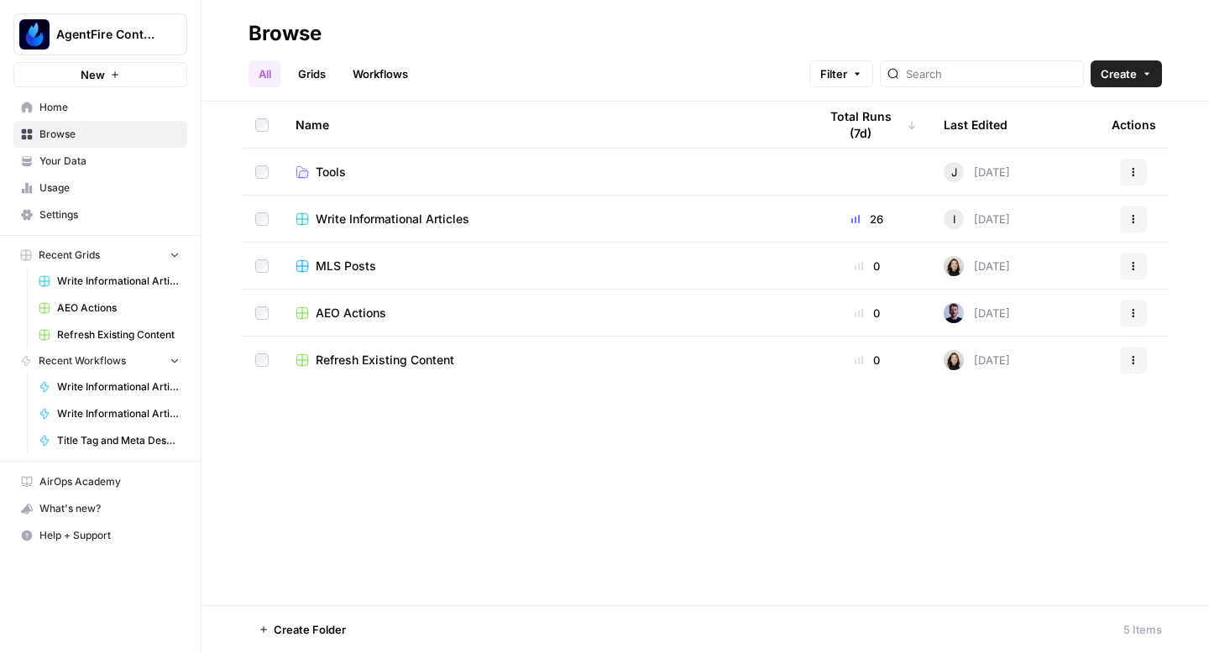
click at [321, 80] on link "Grids" at bounding box center [312, 73] width 48 height 27
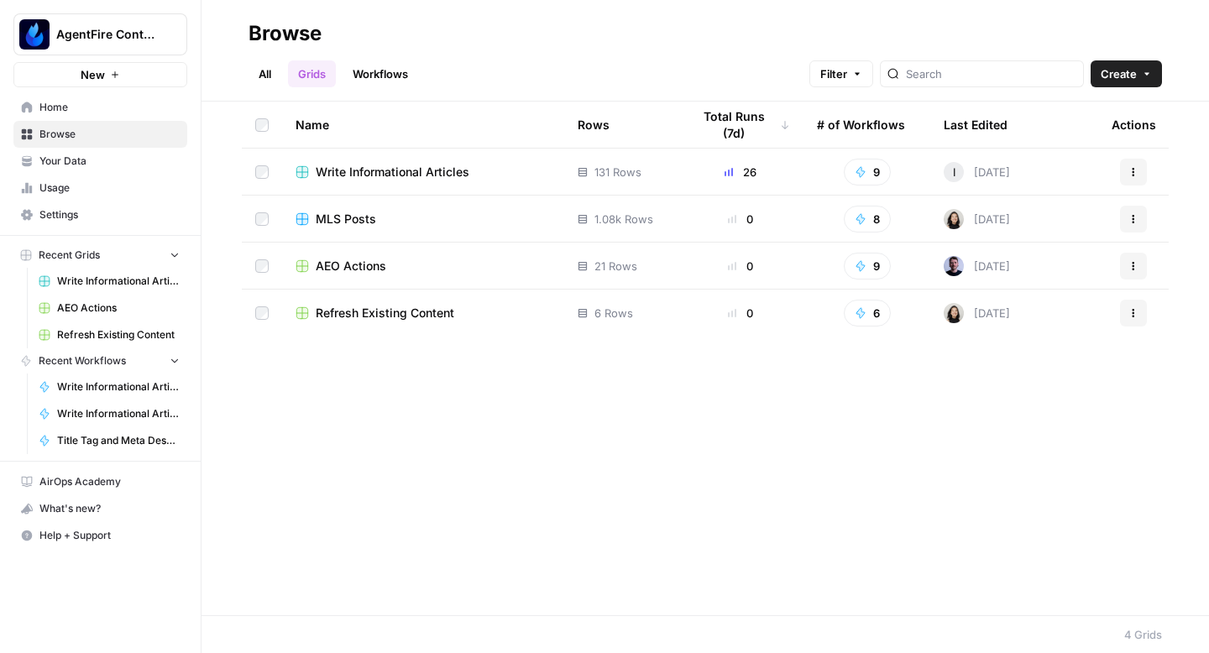
click at [402, 67] on link "Workflows" at bounding box center [381, 73] width 76 height 27
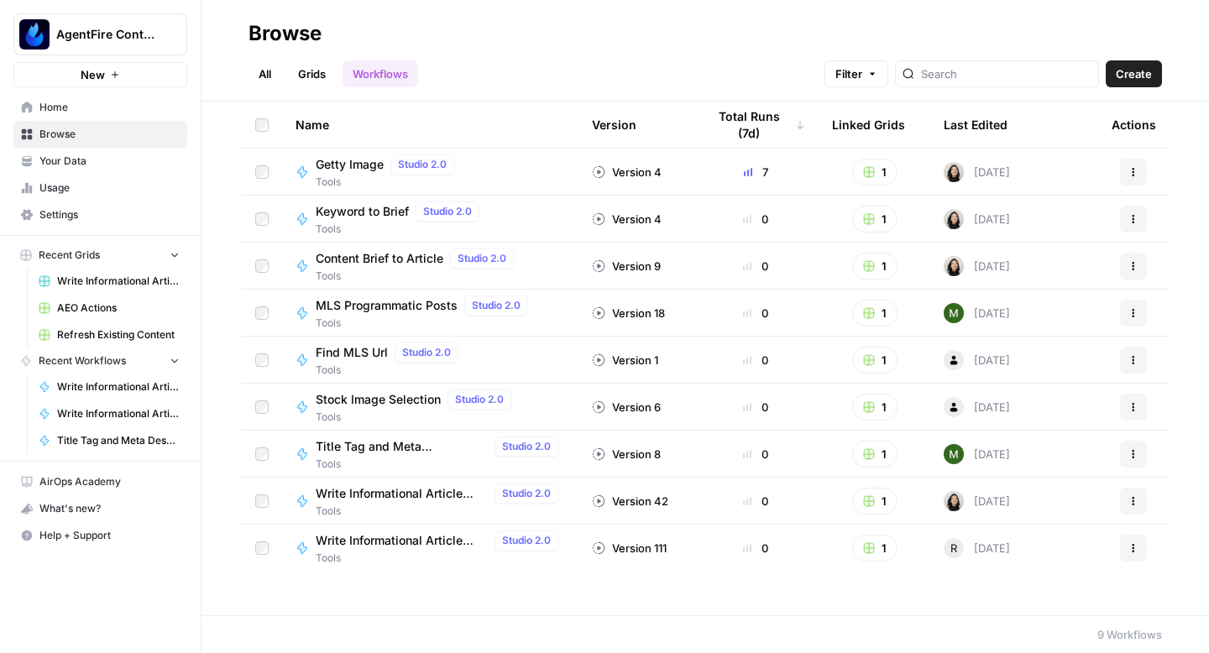
click at [139, 160] on span "Your Data" at bounding box center [109, 161] width 140 height 15
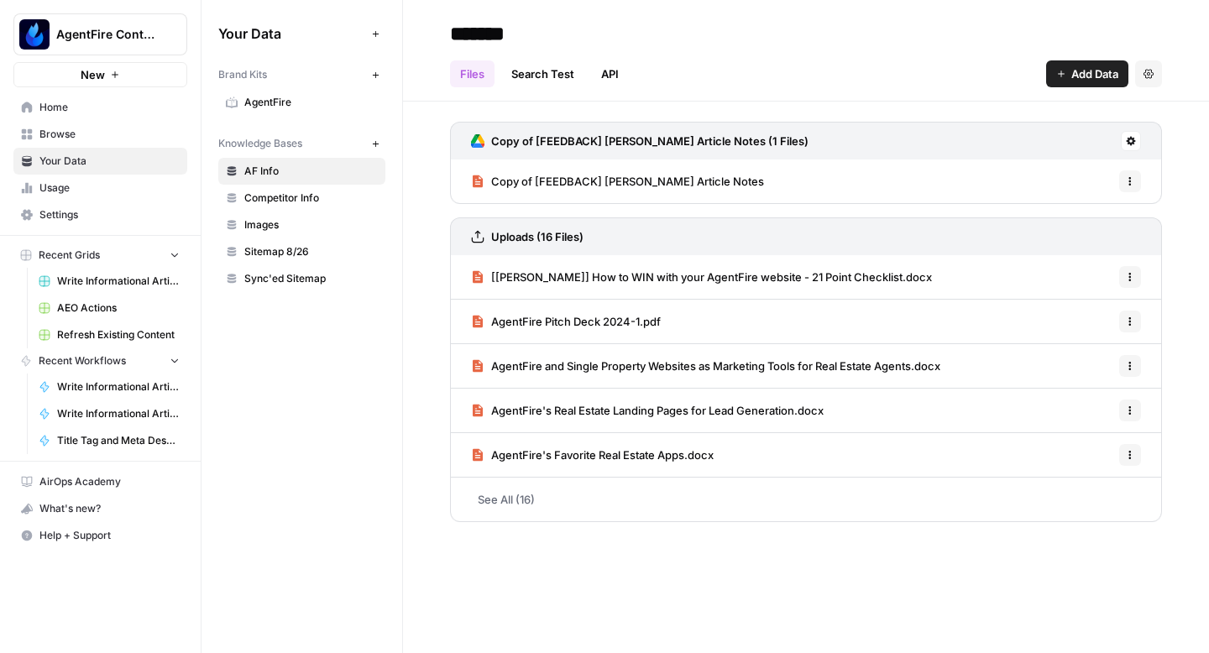
click at [75, 189] on span "Usage" at bounding box center [109, 188] width 140 height 15
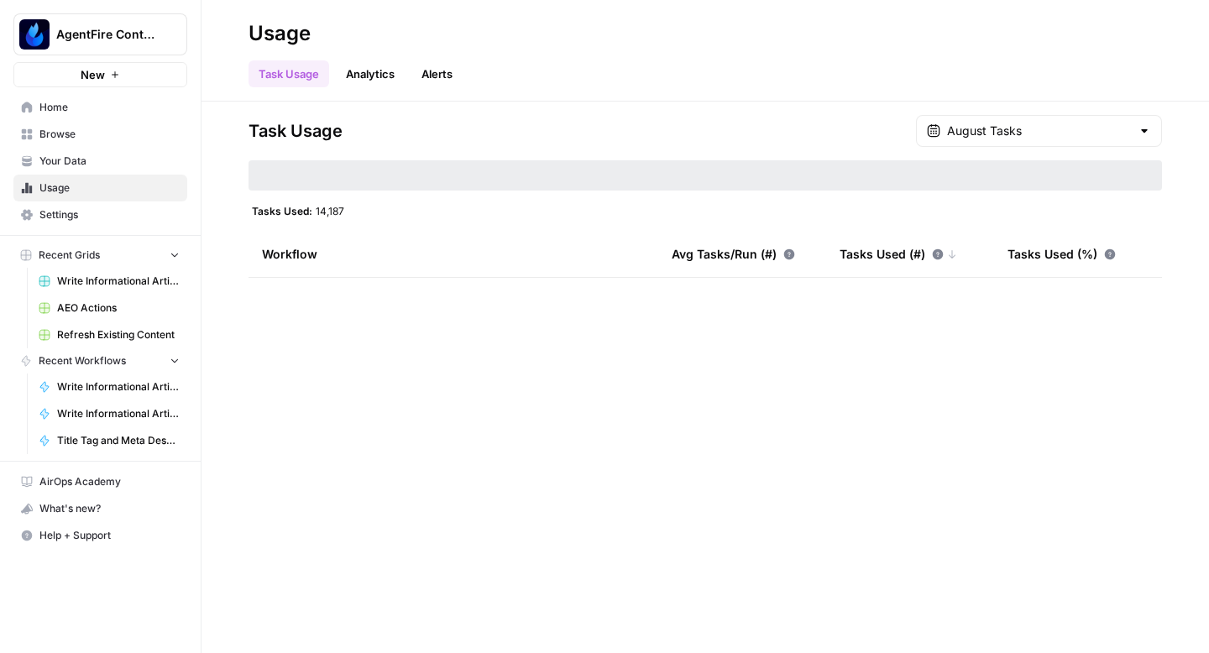
click at [78, 212] on span "Settings" at bounding box center [109, 214] width 140 height 15
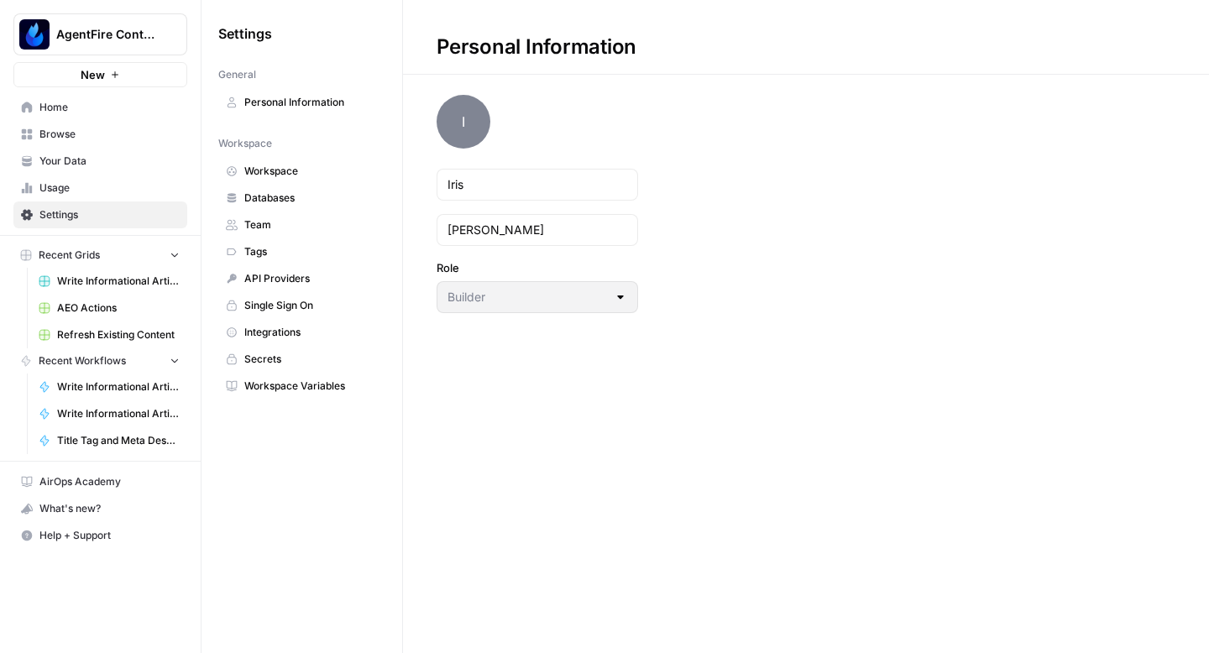
click at [83, 108] on span "Home" at bounding box center [109, 107] width 140 height 15
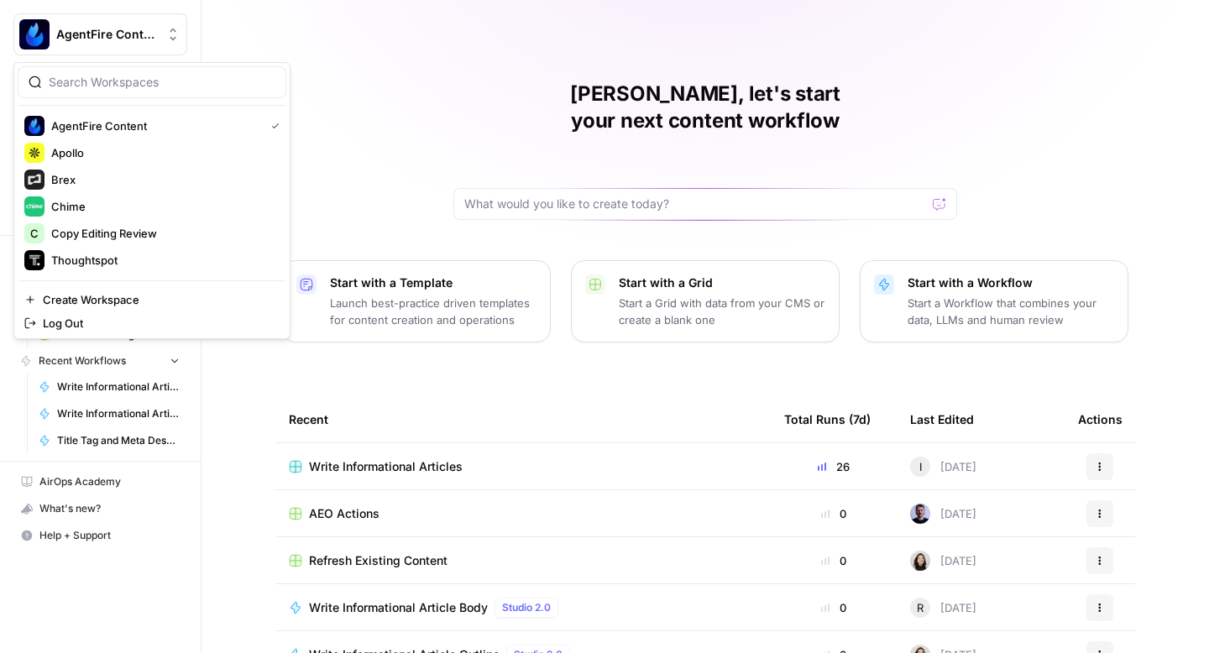
click at [124, 30] on span "AgentFire Content" at bounding box center [107, 34] width 102 height 17
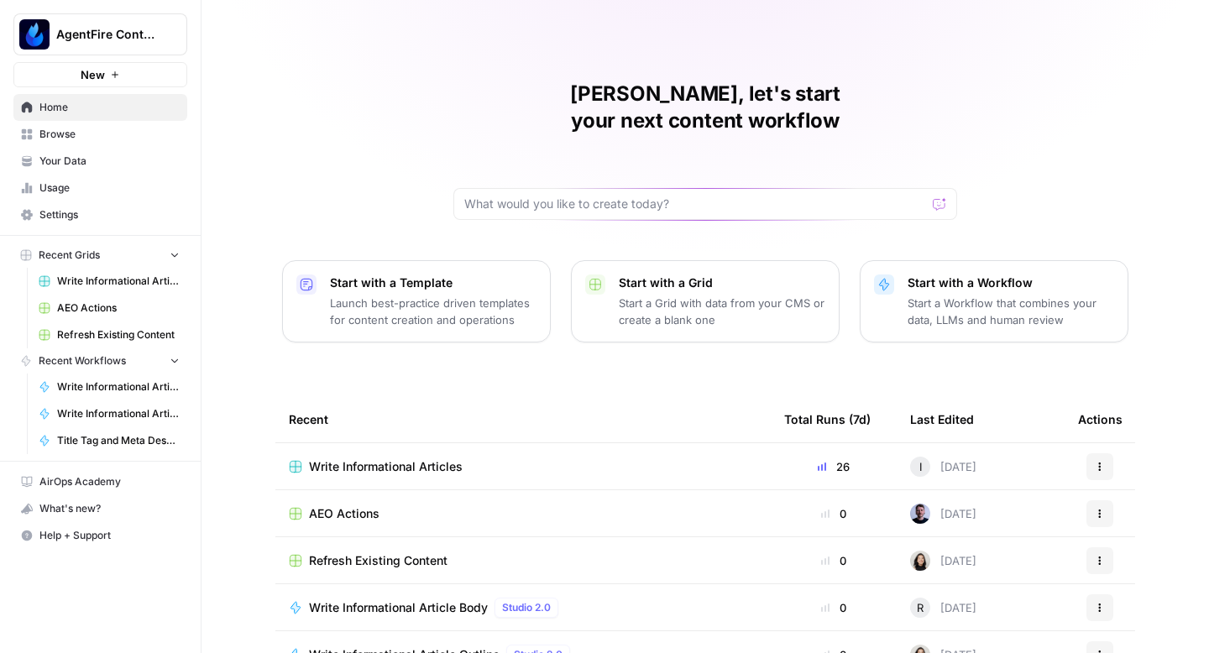
click at [124, 30] on span "AgentFire Content" at bounding box center [107, 34] width 102 height 17
